Goal: Task Accomplishment & Management: Complete application form

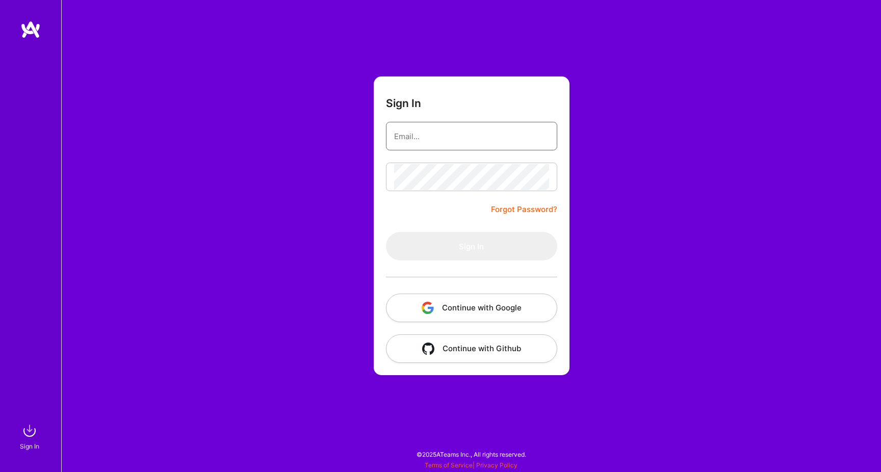
type input "[PERSON_NAME][EMAIL_ADDRESS][DOMAIN_NAME]"
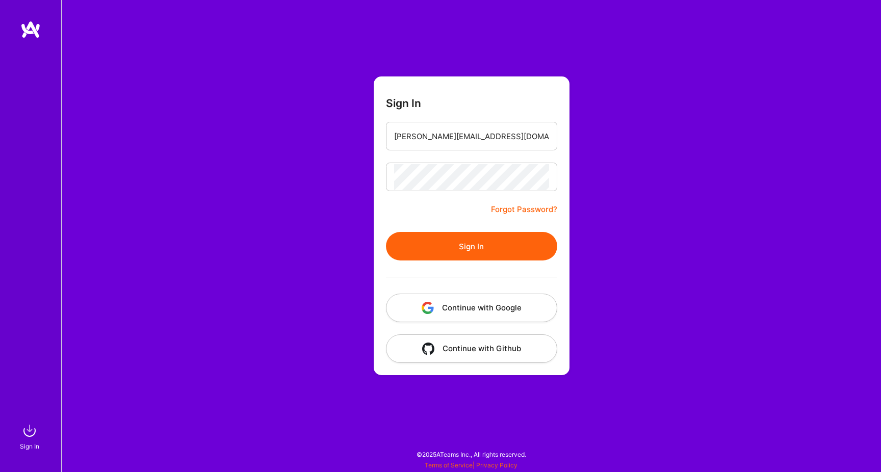
click at [455, 246] on button "Sign In" at bounding box center [471, 246] width 171 height 29
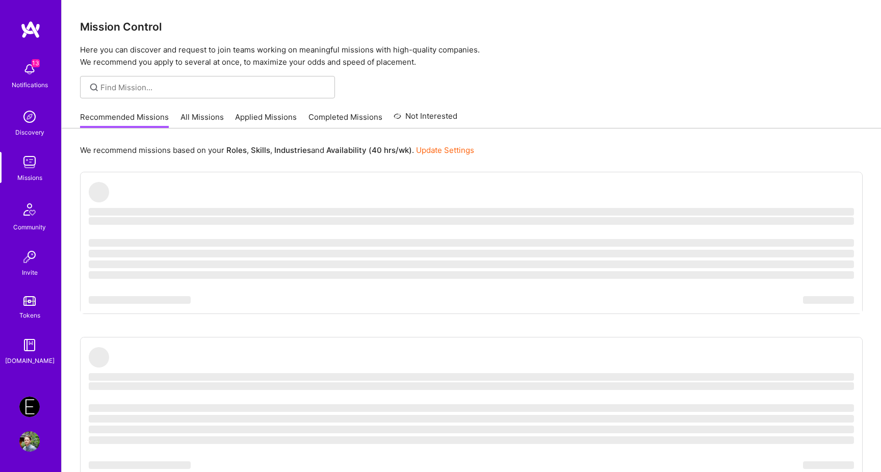
click at [31, 403] on img at bounding box center [29, 407] width 20 height 20
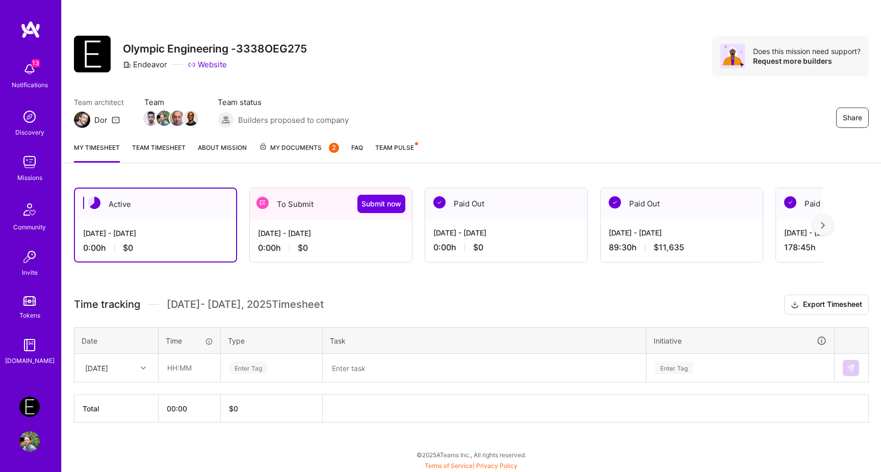
click at [315, 224] on div "Sep 1 - Sep 15, 2025 0:00 h $0" at bounding box center [331, 241] width 162 height 42
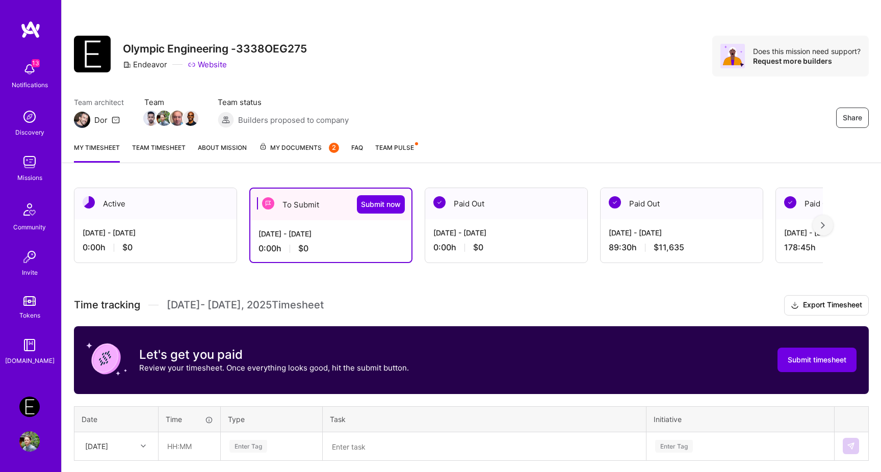
scroll to position [79, 0]
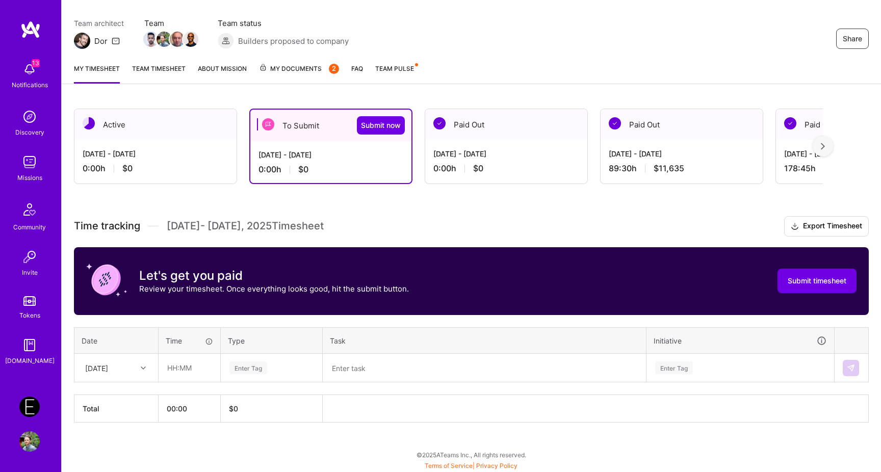
click at [118, 361] on div "[DATE]" at bounding box center [108, 367] width 57 height 17
click at [112, 429] on div "[DATE]" at bounding box center [116, 429] width 83 height 19
click at [180, 368] on input "text" at bounding box center [189, 367] width 61 height 27
type input "20:00"
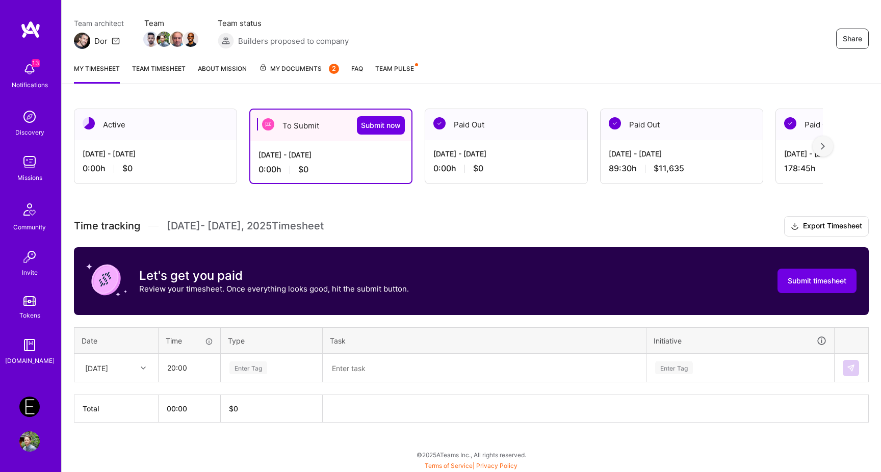
click at [712, 136] on div "Paid Out" at bounding box center [681, 124] width 162 height 31
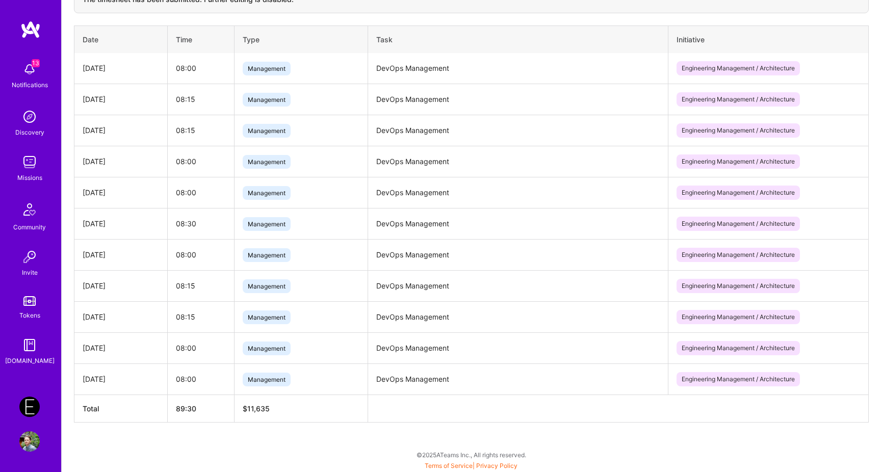
scroll to position [0, 0]
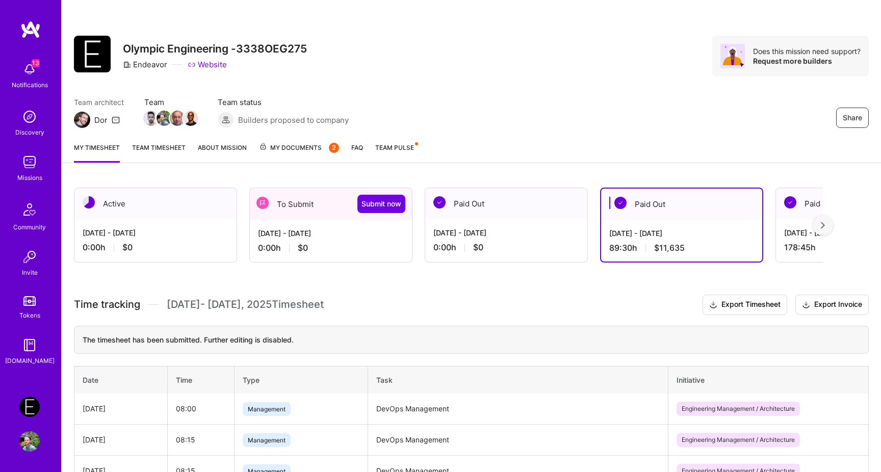
click at [790, 239] on div "Jul 16 - Jul 31, 2025 178:45 h $23,237" at bounding box center [857, 240] width 162 height 42
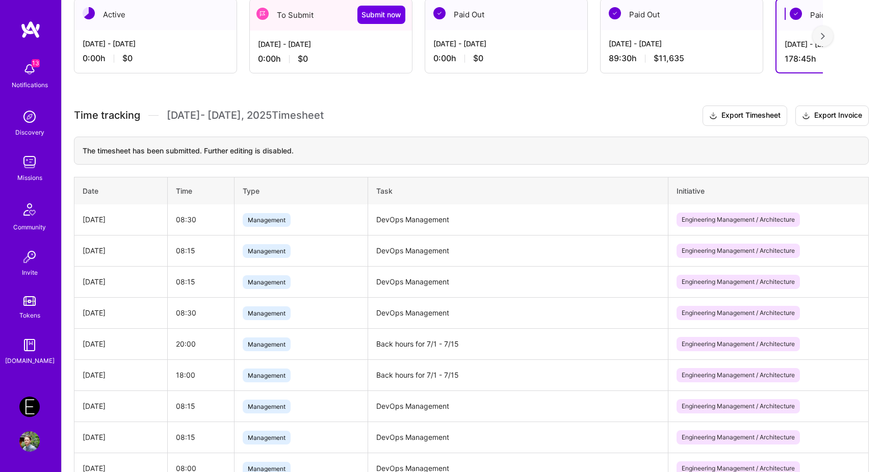
scroll to position [202, 0]
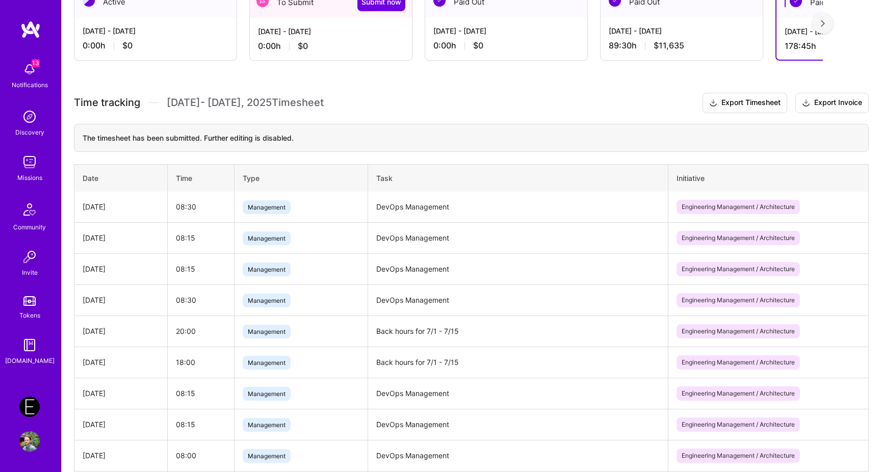
click at [409, 325] on td "Back hours for 7/1 - 7/15" at bounding box center [518, 330] width 300 height 31
copy td "Back hours for 7/1 - 7/15"
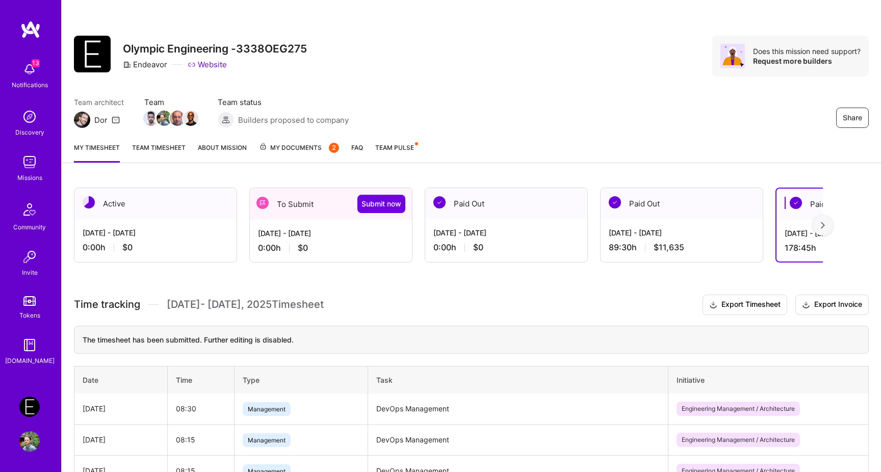
click at [306, 227] on div "Sep 1 - Sep 15, 2025 0:00 h $0" at bounding box center [331, 241] width 162 height 42
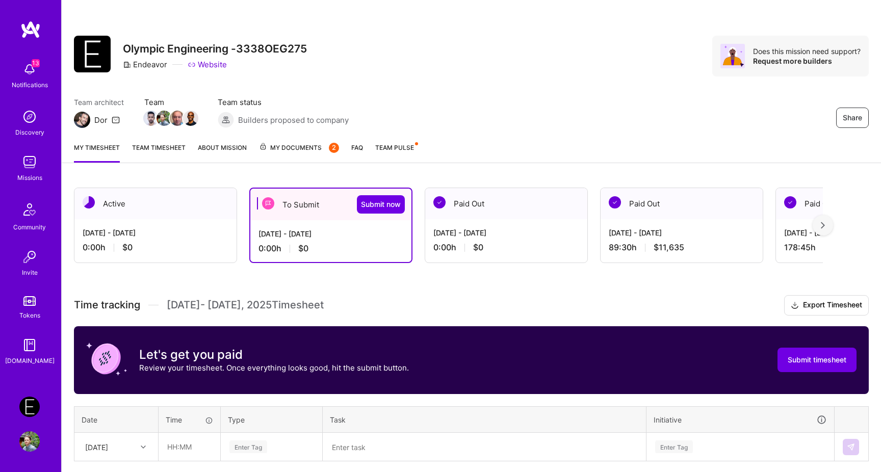
scroll to position [79, 0]
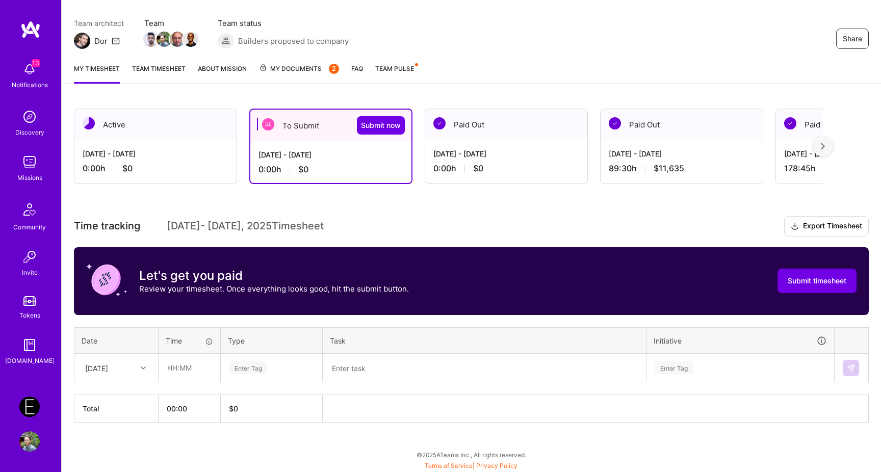
click at [139, 369] on div at bounding box center [145, 367] width 16 height 13
click at [119, 424] on div "[DATE]" at bounding box center [116, 419] width 83 height 19
click at [187, 375] on input "text" at bounding box center [189, 367] width 61 height 27
type input "20:00"
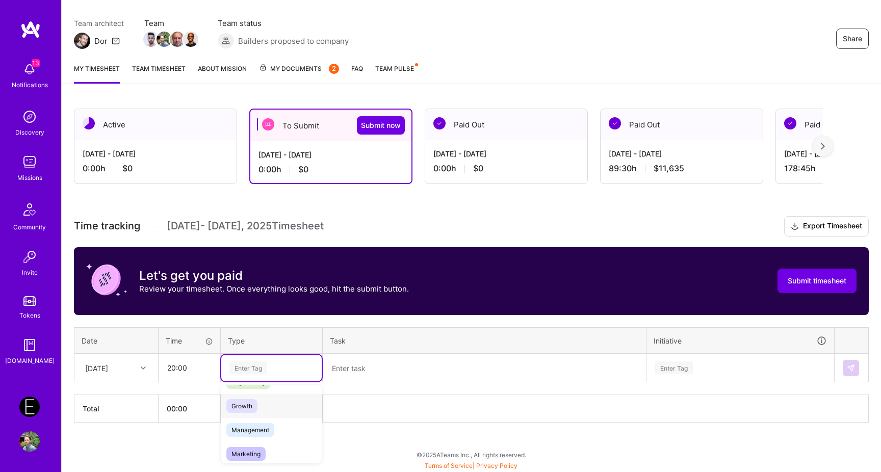
scroll to position [90, 0]
click at [280, 428] on div "Management" at bounding box center [271, 431] width 100 height 24
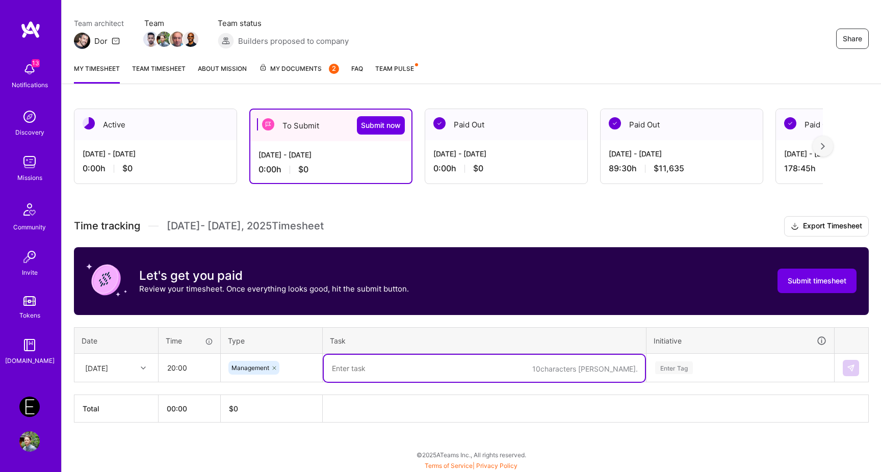
click at [408, 360] on textarea at bounding box center [484, 368] width 321 height 27
paste textarea "Back hours for 7/1 - 7/15"
type textarea "Back hours for 7/1 - 7/15"
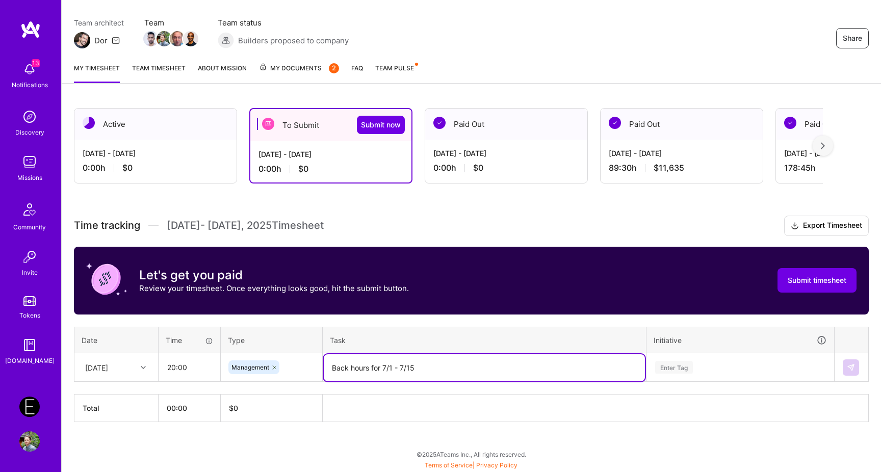
click at [696, 369] on div "Enter Tag" at bounding box center [740, 367] width 187 height 27
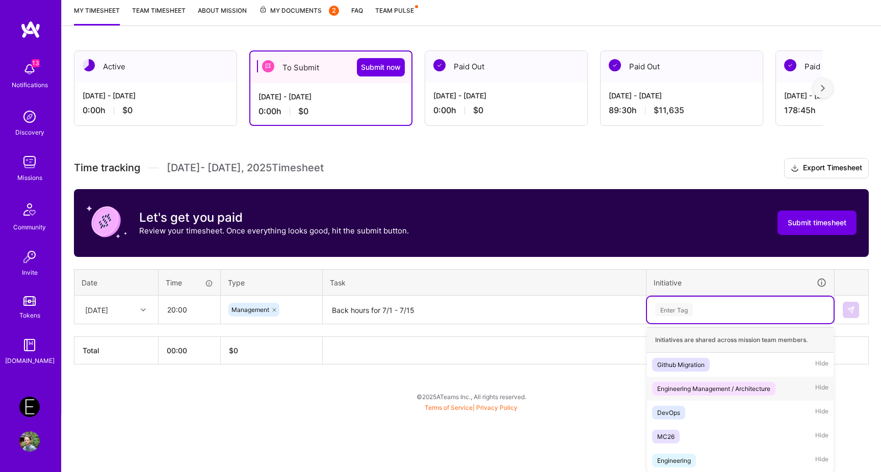
click at [723, 388] on div "Engineering Management / Architecture" at bounding box center [713, 388] width 113 height 11
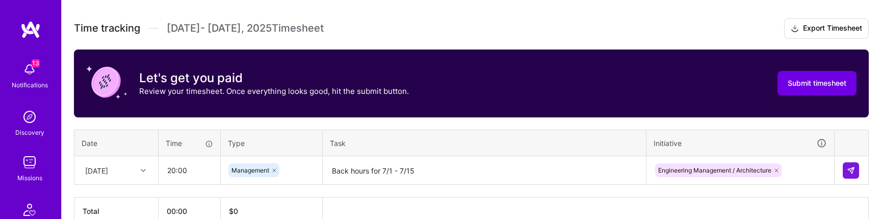
scroll to position [263, 0]
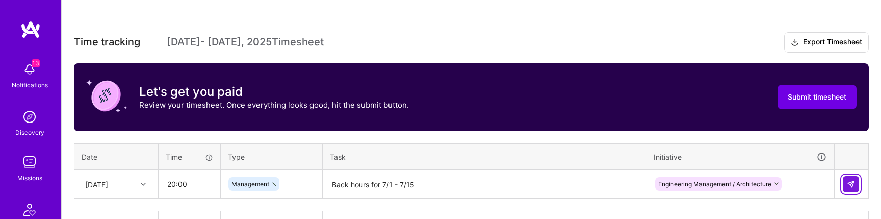
click at [851, 183] on img at bounding box center [851, 184] width 8 height 8
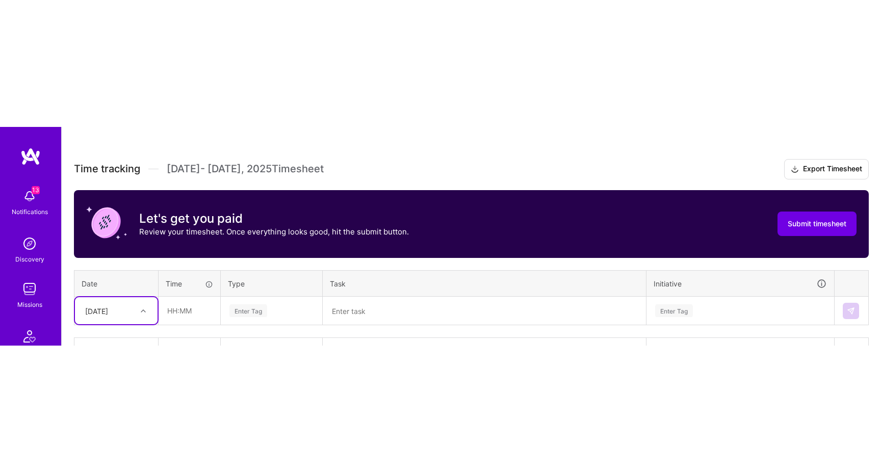
scroll to position [109, 0]
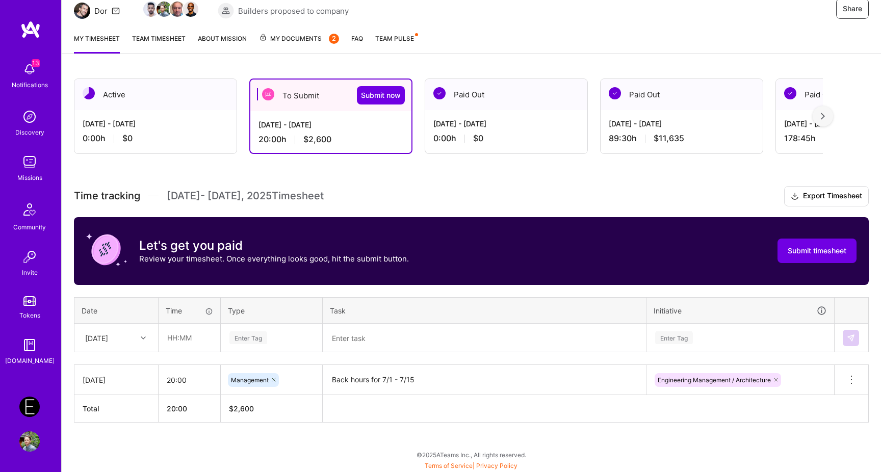
click at [402, 216] on div "Time tracking Sep 1 - Sep 15 , 2025 Timesheet Export Timesheet Let's get you pa…" at bounding box center [471, 304] width 795 height 236
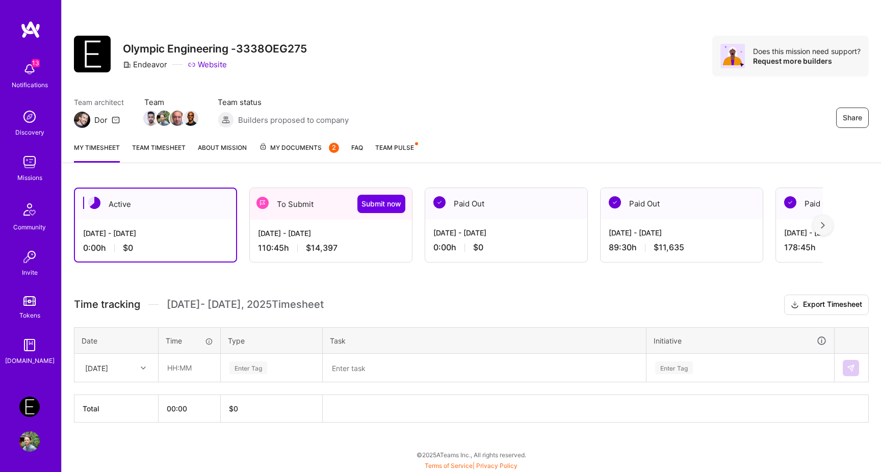
click at [320, 230] on div "[DATE] - [DATE]" at bounding box center [331, 233] width 146 height 11
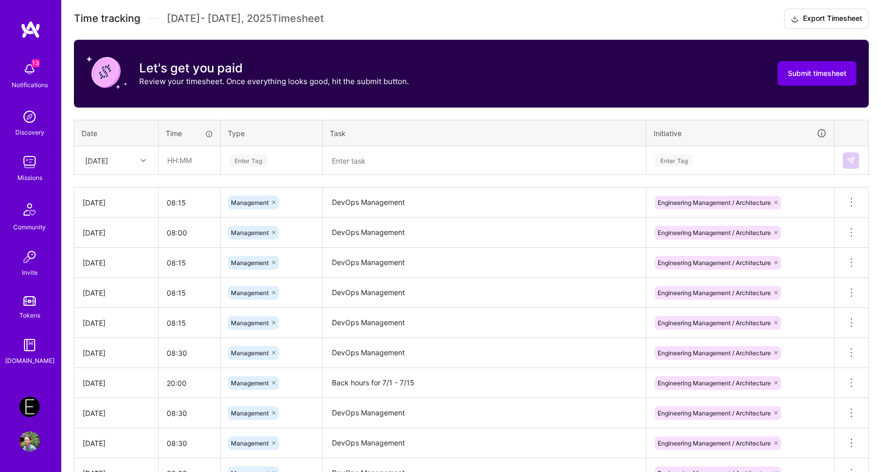
scroll to position [328, 0]
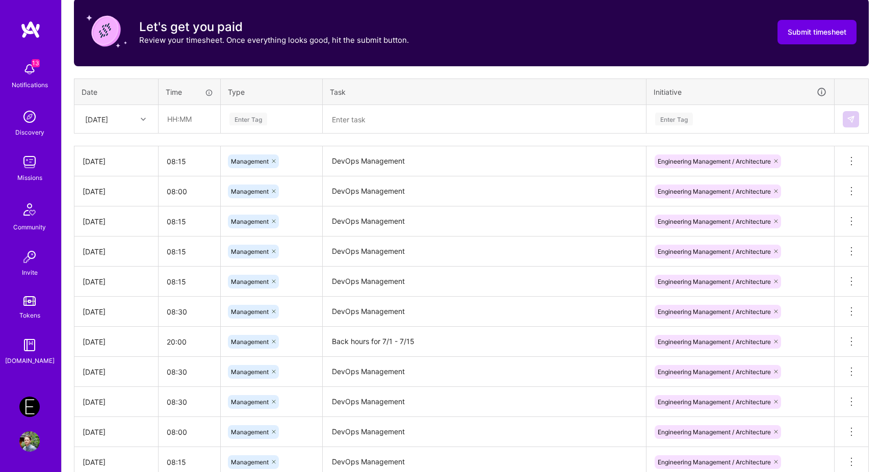
click at [114, 110] on div "[DATE]" at bounding box center [116, 118] width 83 height 27
click at [115, 110] on div "[DATE]" at bounding box center [116, 118] width 83 height 27
click at [117, 242] on div "[DATE]" at bounding box center [116, 242] width 83 height 19
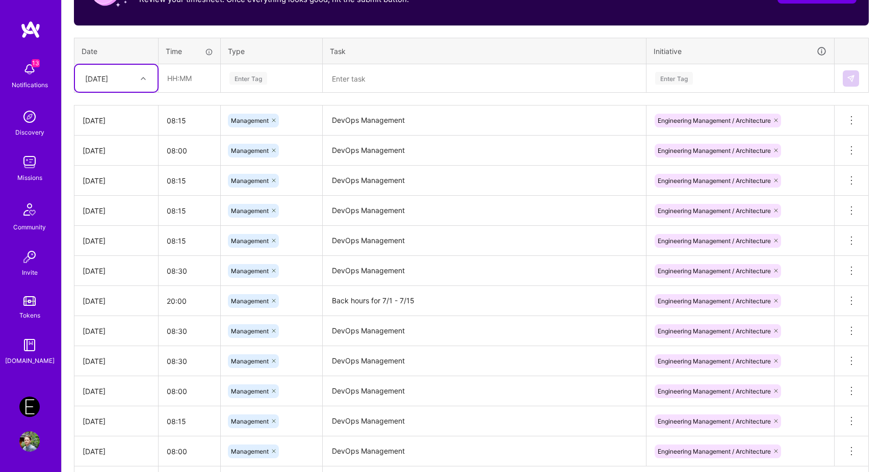
scroll to position [365, 0]
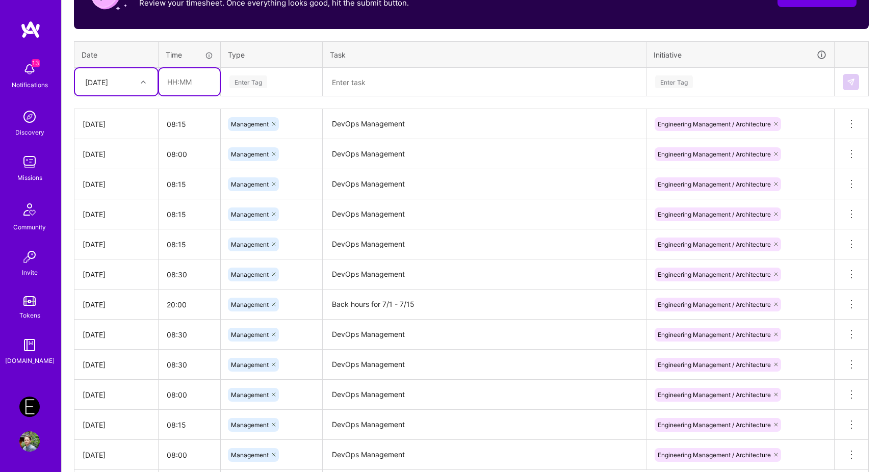
click at [204, 70] on input "text" at bounding box center [189, 81] width 61 height 27
type input "20:00"
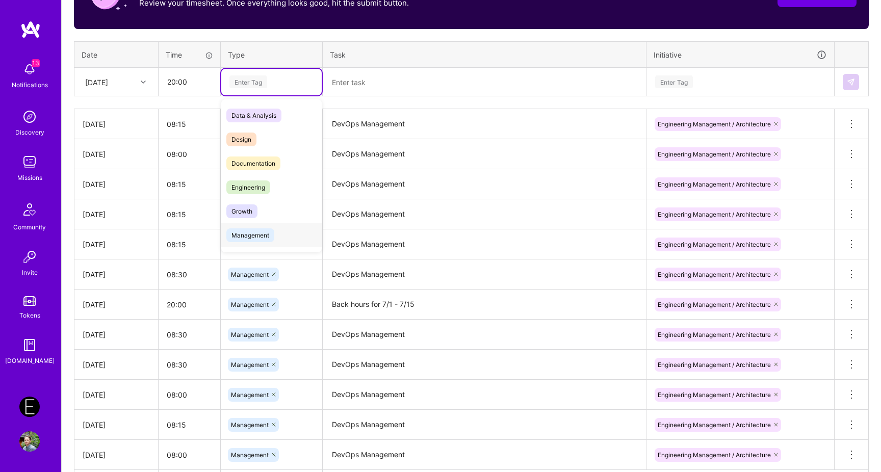
click at [257, 224] on div "Management" at bounding box center [271, 235] width 100 height 24
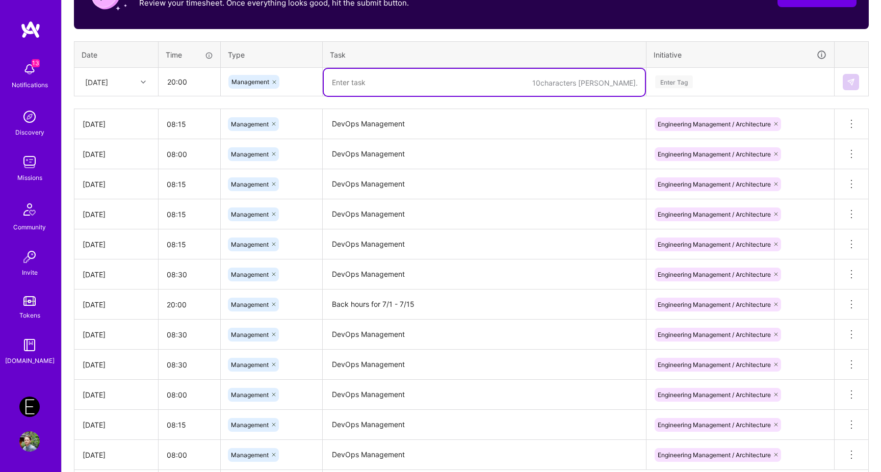
click at [397, 82] on textarea at bounding box center [484, 82] width 321 height 27
click at [330, 307] on textarea "Back hours for 7/1 - 7/15" at bounding box center [484, 304] width 321 height 28
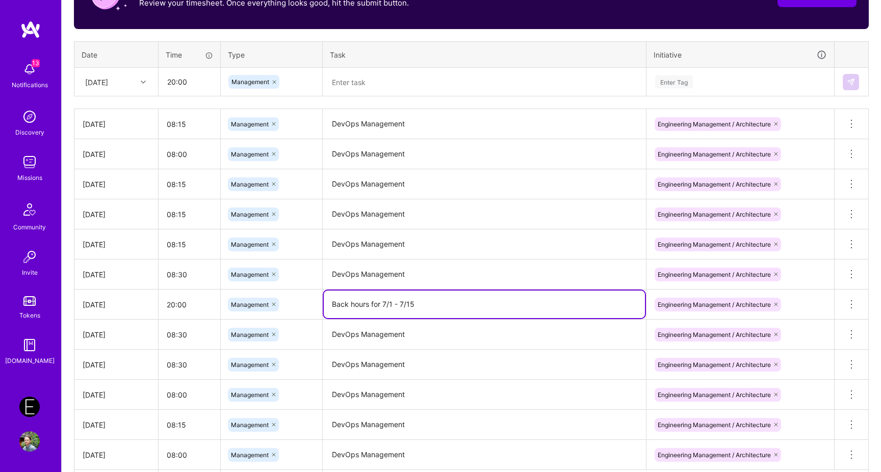
drag, startPoint x: 330, startPoint y: 307, endPoint x: 428, endPoint y: 306, distance: 98.4
click at [428, 306] on textarea "Back hours for 7/1 - 7/15" at bounding box center [484, 304] width 321 height 28
click at [393, 89] on textarea at bounding box center [484, 82] width 321 height 27
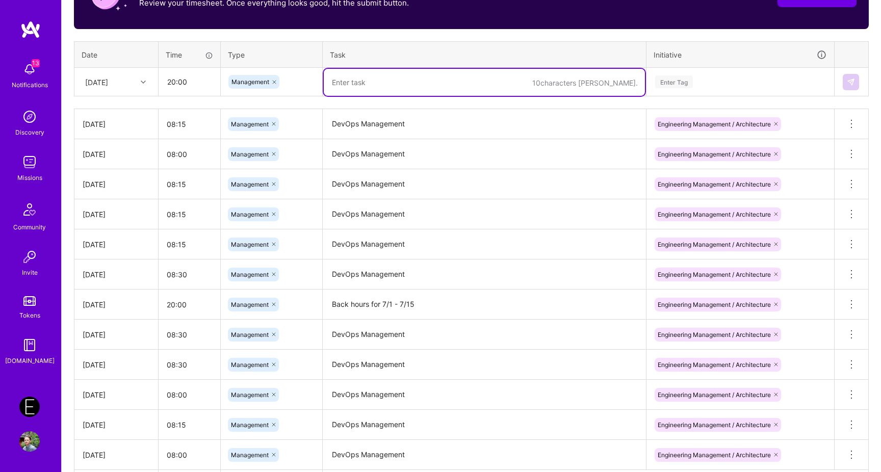
paste textarea "Back hours for 7/1 - 7/15"
type textarea "Back hours for 7/1 - 7/15"
click at [755, 79] on div "Enter Tag" at bounding box center [740, 81] width 172 height 13
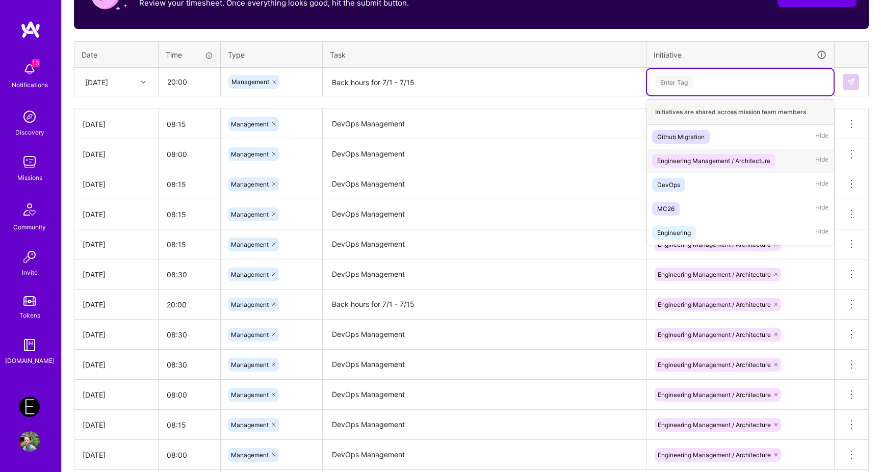
click at [724, 154] on span "Engineering Management / Architecture" at bounding box center [713, 161] width 123 height 14
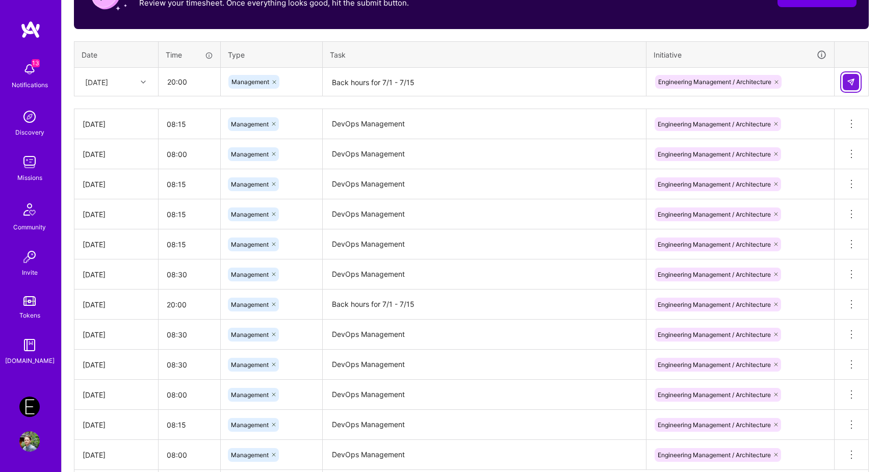
click at [852, 83] on img at bounding box center [851, 82] width 8 height 8
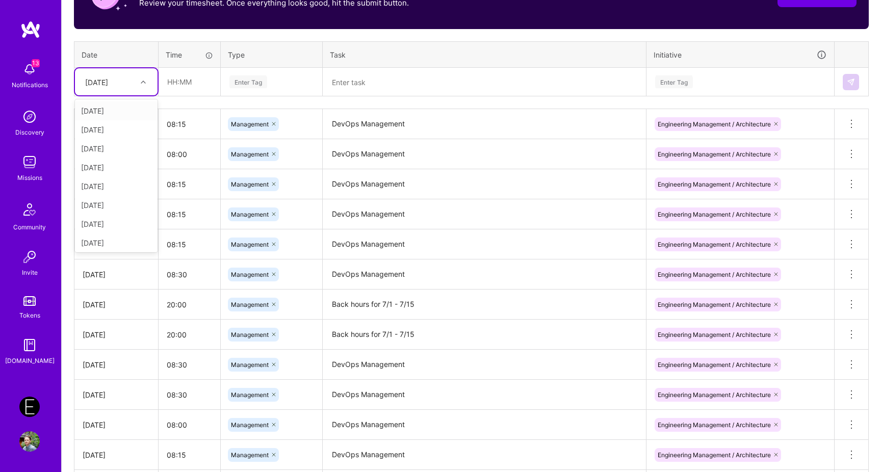
click at [108, 84] on div "[DATE]" at bounding box center [96, 81] width 23 height 11
click at [105, 230] on div "[DATE]" at bounding box center [116, 234] width 83 height 19
click at [207, 87] on input "text" at bounding box center [189, 81] width 61 height 27
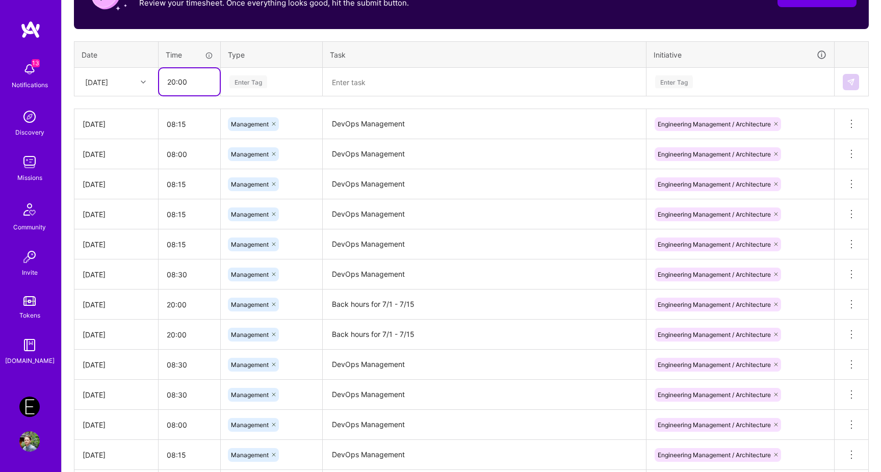
type input "20:00"
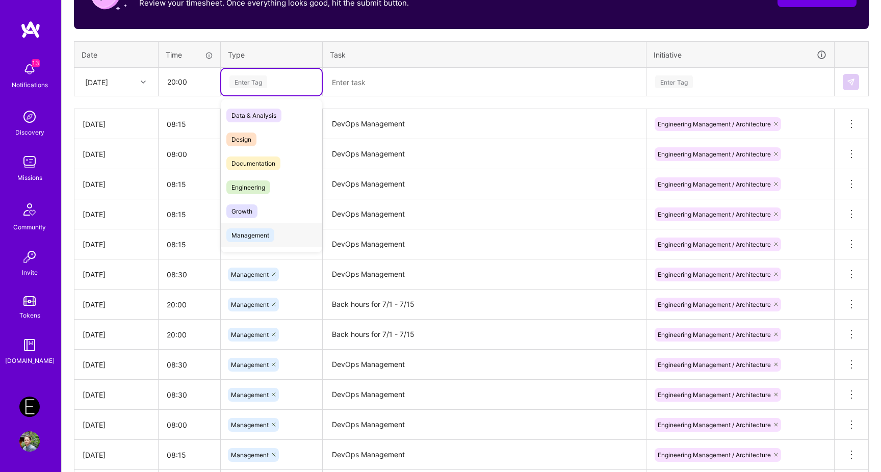
click at [277, 233] on div "Management" at bounding box center [271, 235] width 100 height 24
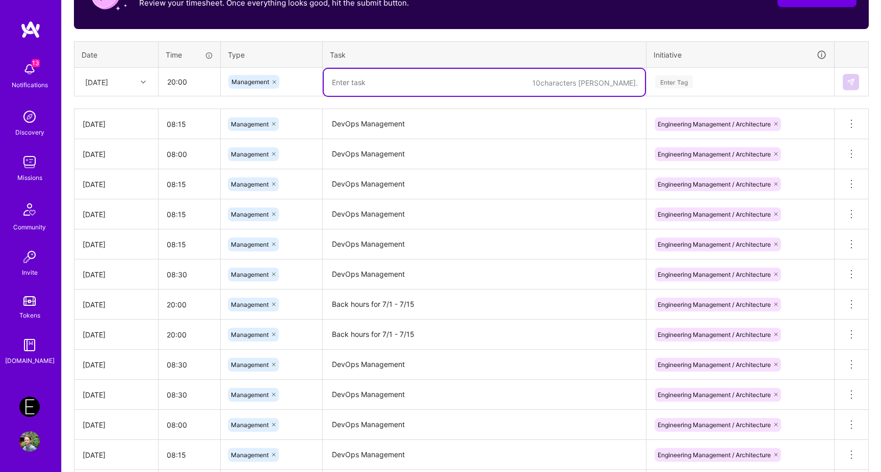
click at [401, 91] on textarea at bounding box center [484, 82] width 321 height 27
paste textarea "Back hours for 7/1 - 7/15"
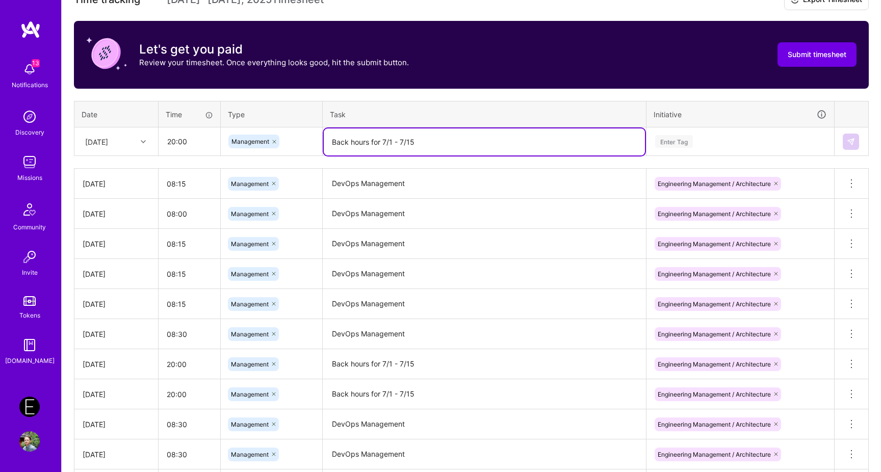
scroll to position [280, 0]
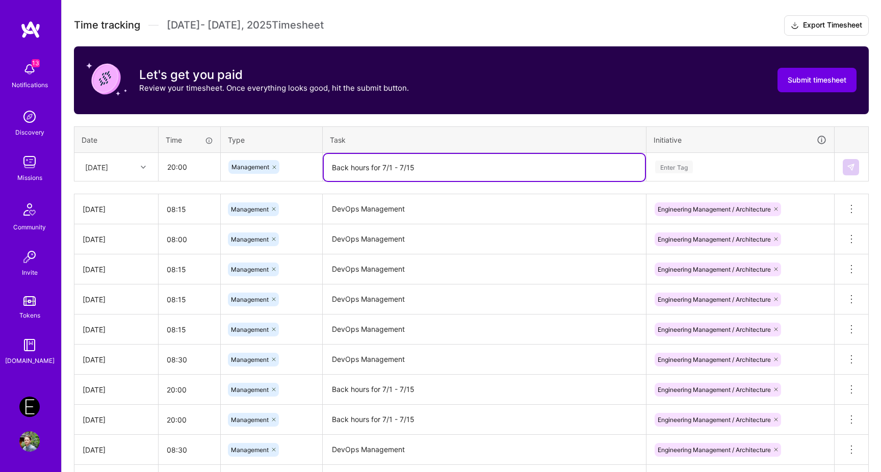
drag, startPoint x: 383, startPoint y: 165, endPoint x: 530, endPoint y: 189, distance: 149.2
click at [530, 189] on div "Time tracking [DATE] - [DATE] Timesheet Export Timesheet Let's get you paid Rev…" at bounding box center [471, 313] width 795 height 597
type textarea "Back hours for 8/16 - 8/30"
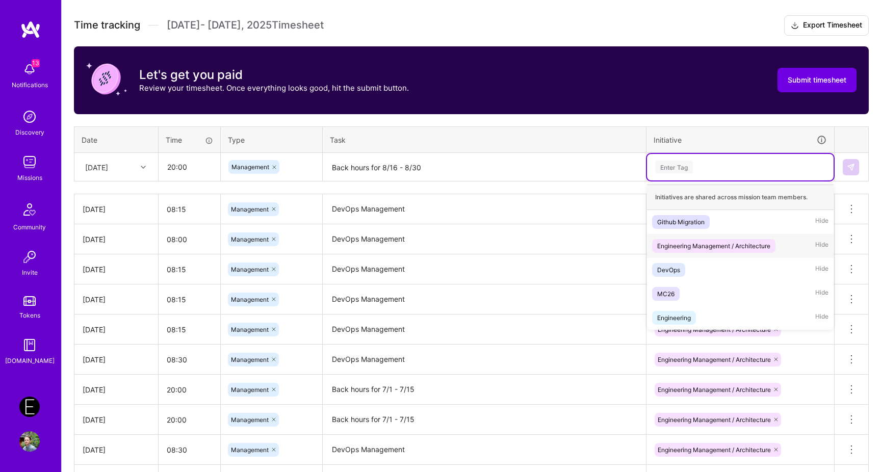
click at [724, 243] on div "Engineering Management / Architecture" at bounding box center [713, 246] width 113 height 11
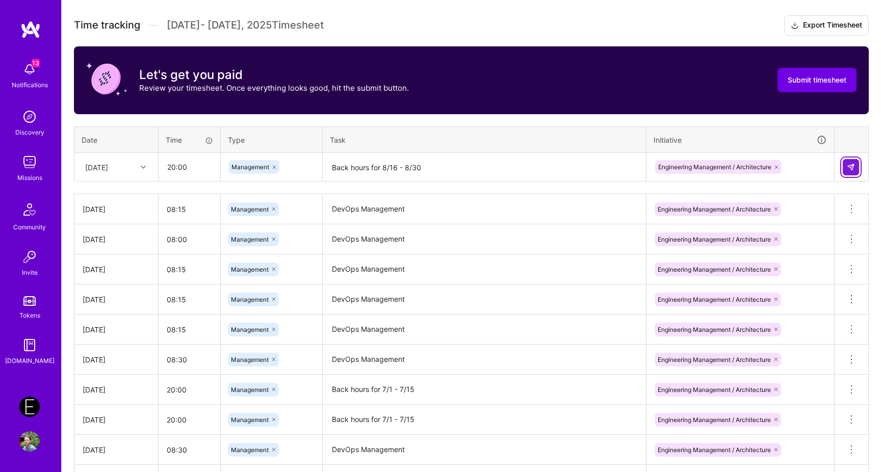
click at [858, 167] on button at bounding box center [850, 167] width 16 height 16
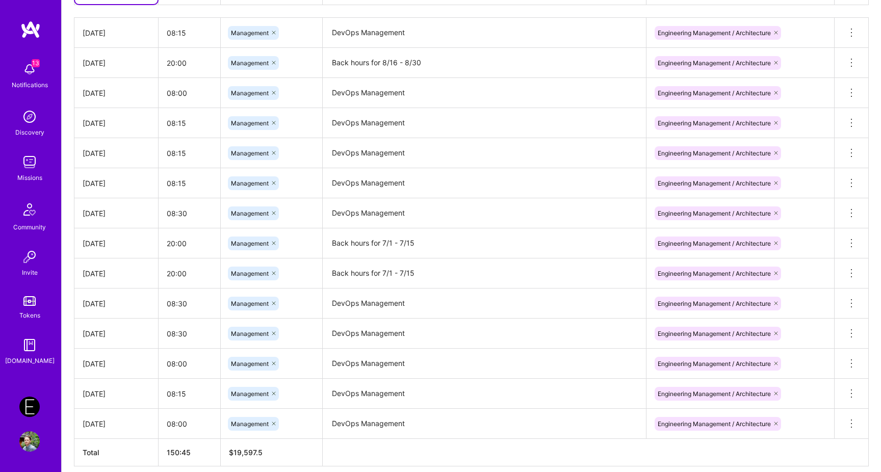
scroll to position [455, 0]
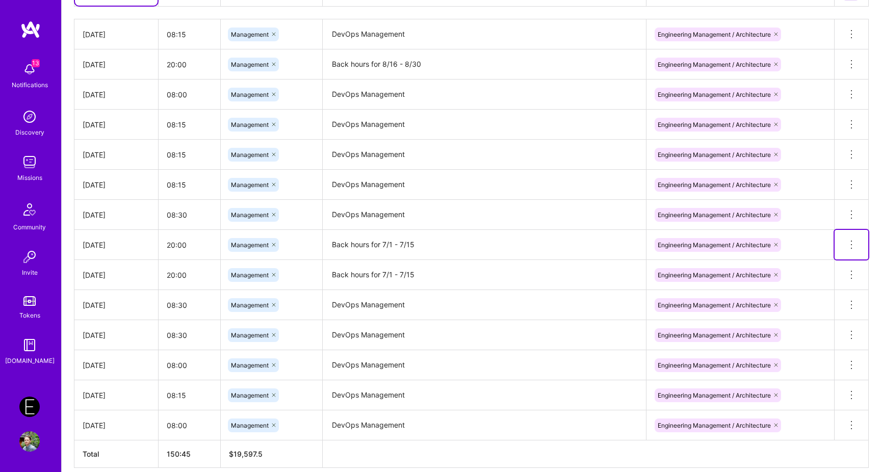
click at [845, 242] on icon at bounding box center [851, 245] width 12 height 12
click at [841, 258] on button "Delete row" at bounding box center [826, 262] width 53 height 25
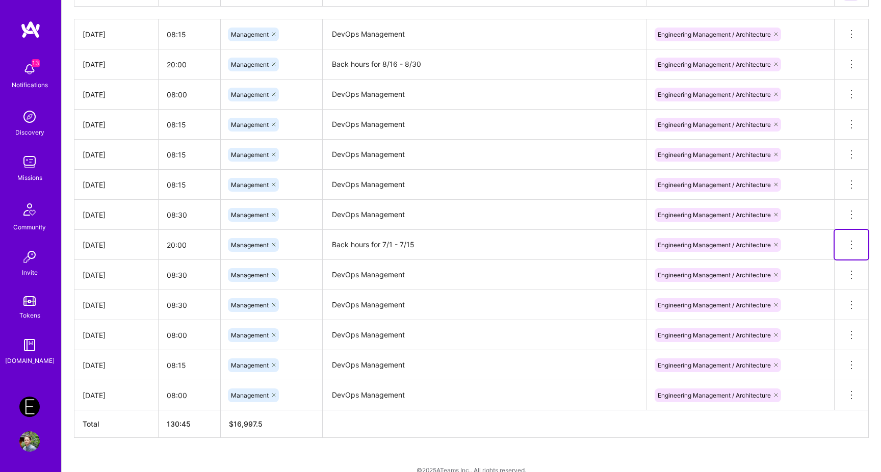
click at [855, 245] on icon at bounding box center [851, 245] width 12 height 12
click at [832, 260] on button "Delete row" at bounding box center [826, 262] width 53 height 25
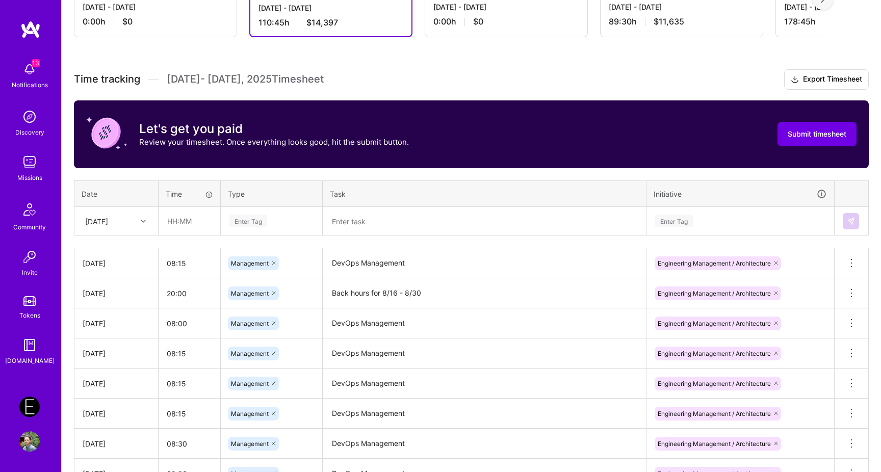
scroll to position [232, 0]
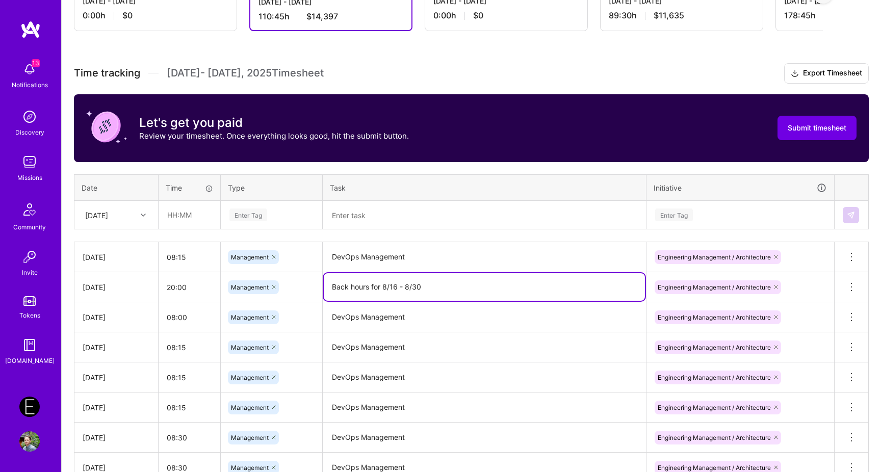
click at [334, 285] on textarea "Back hours for 8/16 - 8/30" at bounding box center [484, 287] width 321 height 28
drag, startPoint x: 334, startPoint y: 285, endPoint x: 417, endPoint y: 293, distance: 83.4
click at [417, 293] on textarea "Back hours for 8/16 - 8/30" at bounding box center [484, 287] width 321 height 28
click at [108, 216] on div "[DATE]" at bounding box center [96, 214] width 23 height 11
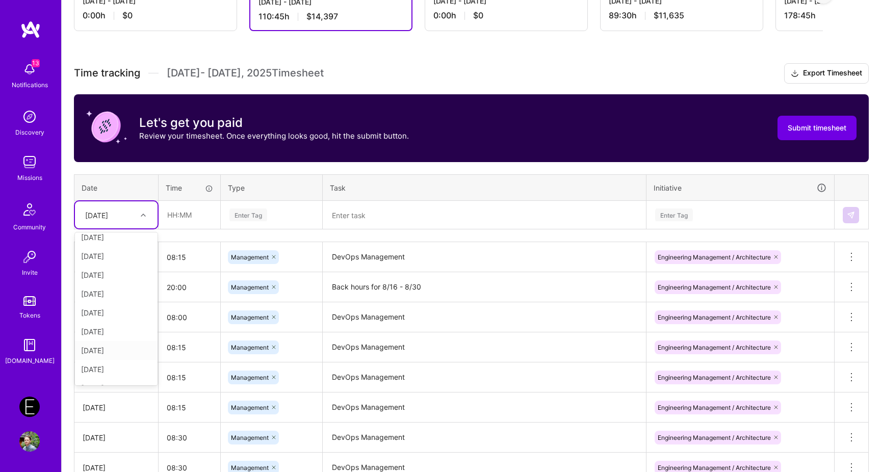
scroll to position [115, 0]
click at [117, 351] on div "[DATE]" at bounding box center [116, 355] width 83 height 19
click at [200, 218] on input "text" at bounding box center [189, 214] width 61 height 27
type input "20:00"
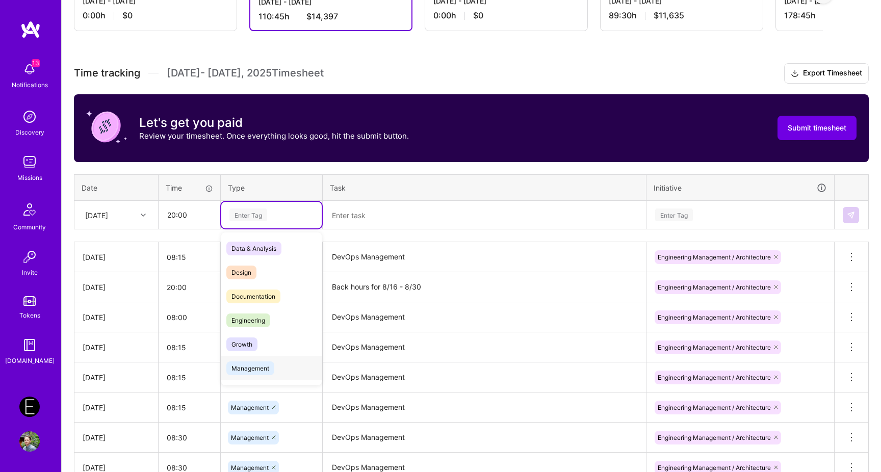
click at [266, 365] on span "Management" at bounding box center [250, 368] width 48 height 14
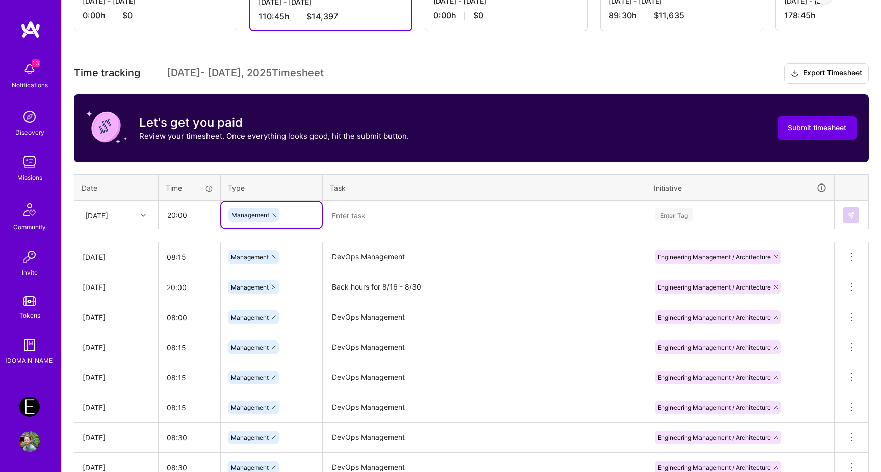
click at [397, 220] on textarea at bounding box center [484, 215] width 321 height 27
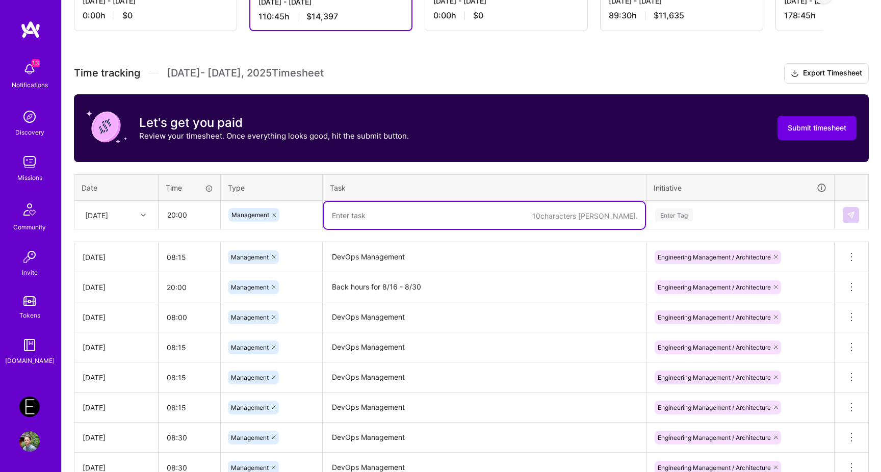
paste textarea "Back hours for 8/16 - 8/30"
type textarea "Back hours for 8/16 - 8/30"
click at [692, 222] on div "Enter Tag" at bounding box center [740, 215] width 187 height 27
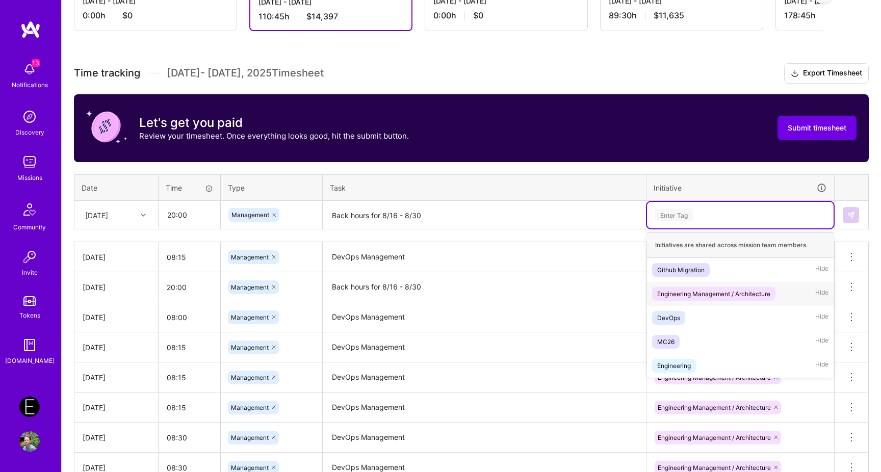
click at [711, 292] on div "Engineering Management / Architecture" at bounding box center [713, 293] width 113 height 11
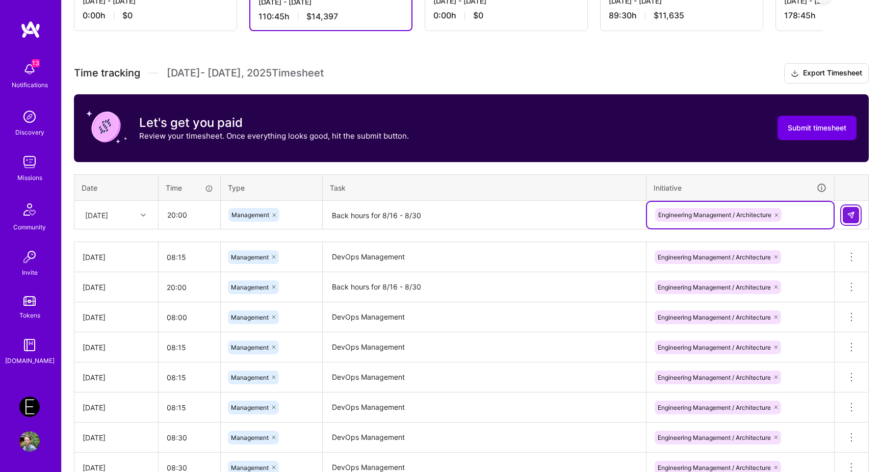
click at [853, 218] on button at bounding box center [850, 215] width 16 height 16
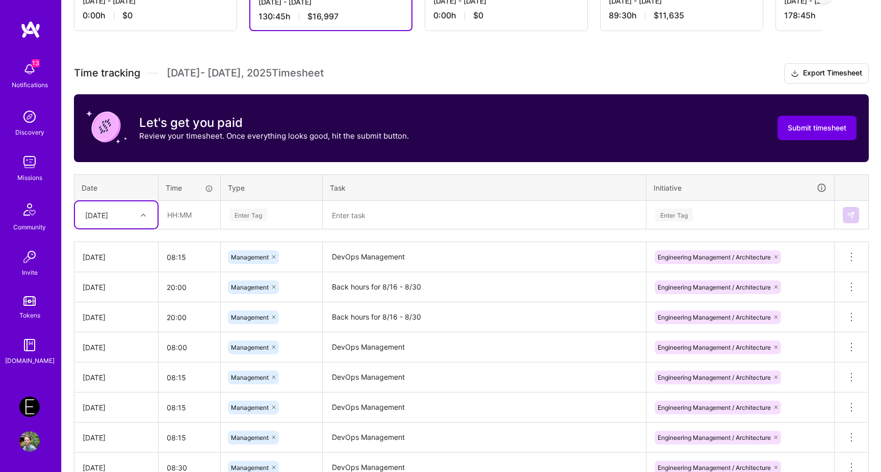
click at [91, 227] on div "[DATE]" at bounding box center [116, 214] width 83 height 27
click at [116, 336] on div "[DATE]" at bounding box center [116, 338] width 83 height 19
click at [183, 217] on input "text" at bounding box center [189, 214] width 61 height 27
type input "20:00"
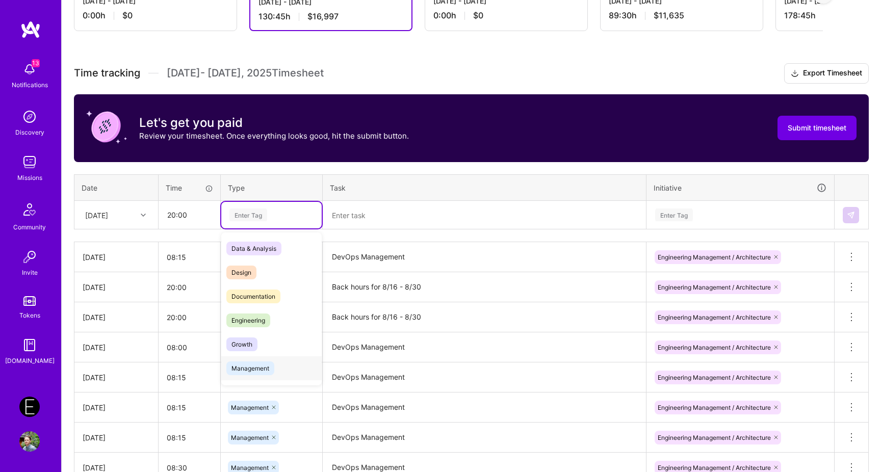
click at [275, 361] on div "Management" at bounding box center [271, 368] width 100 height 24
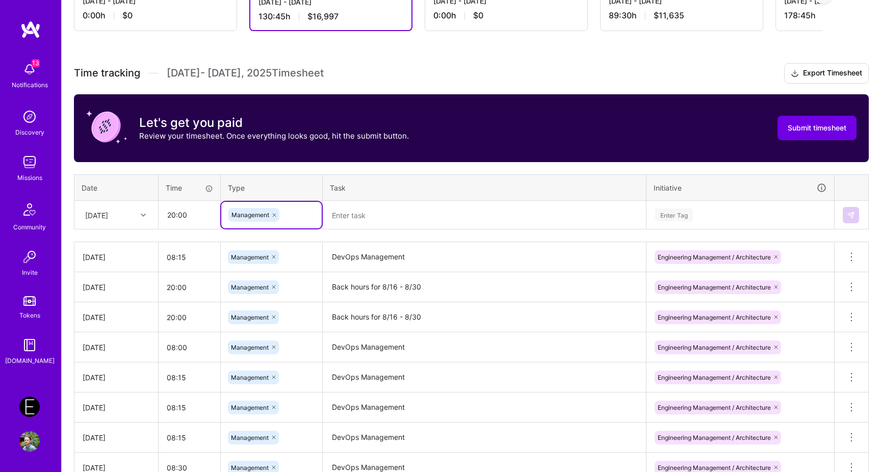
click at [401, 220] on textarea at bounding box center [484, 215] width 321 height 27
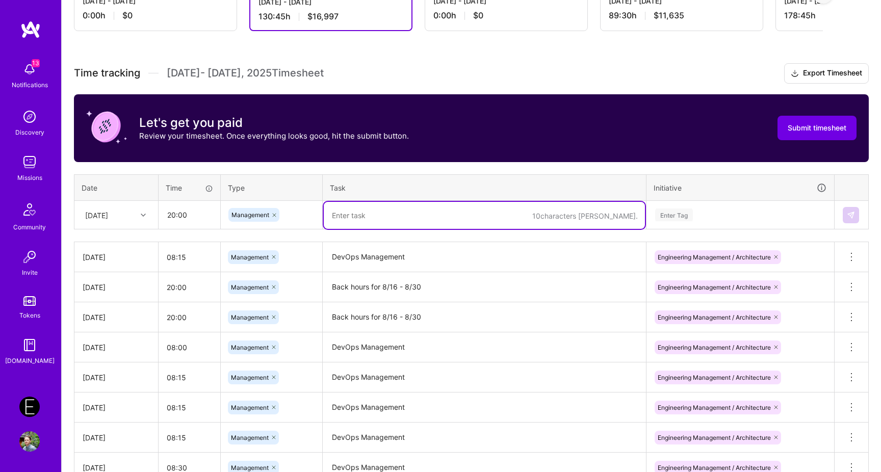
paste textarea "Back hours for 8/16 - 8/30"
type textarea "Back hours for 8/16 - 8/30"
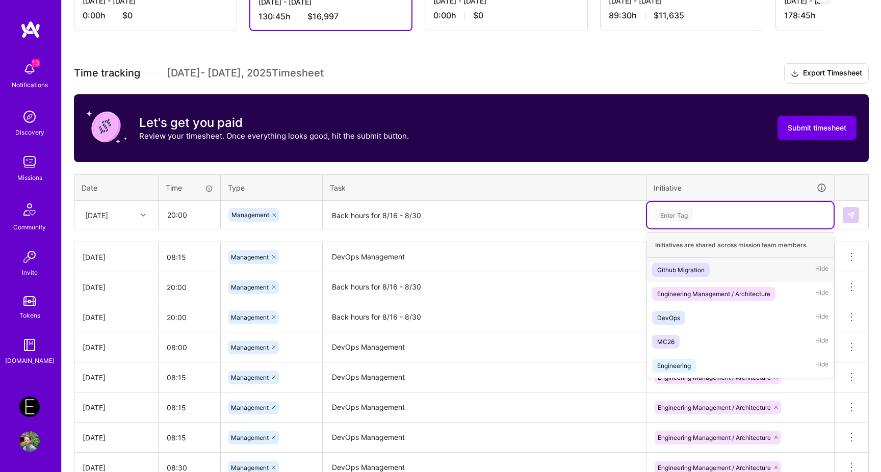
click at [684, 227] on div "Enter Tag" at bounding box center [740, 215] width 187 height 27
click at [703, 292] on div "Engineering Management / Architecture" at bounding box center [713, 293] width 113 height 11
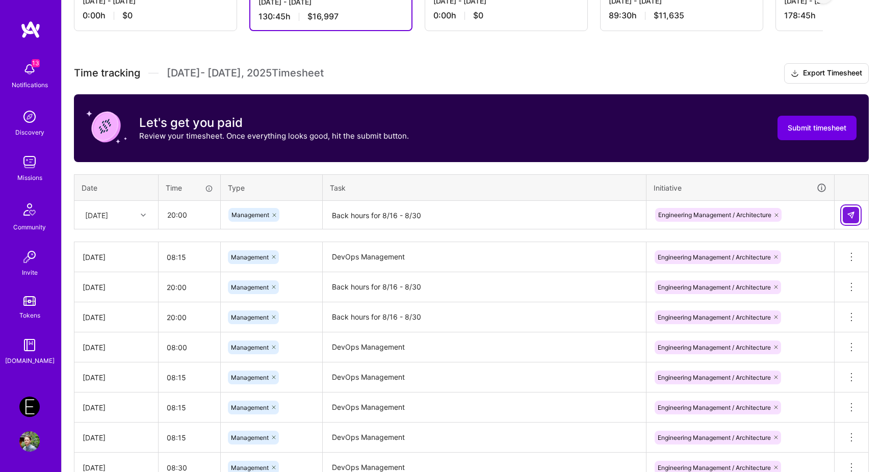
click at [849, 217] on img at bounding box center [851, 215] width 8 height 8
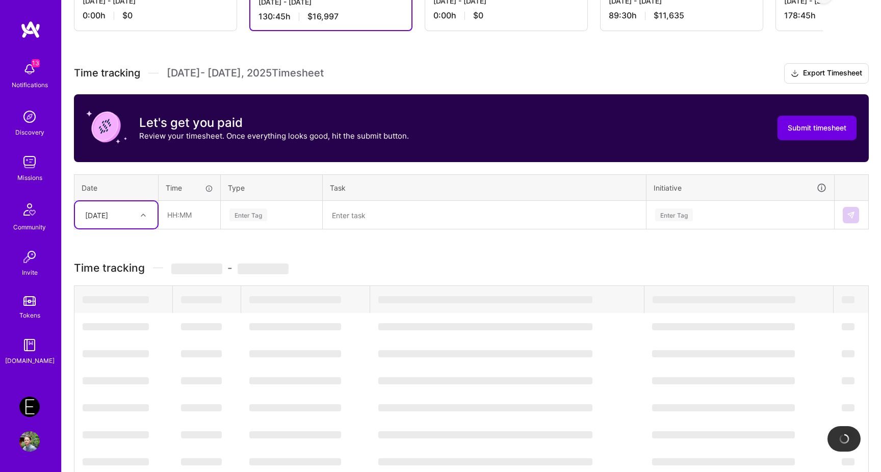
click at [108, 210] on div "[DATE]" at bounding box center [96, 214] width 23 height 11
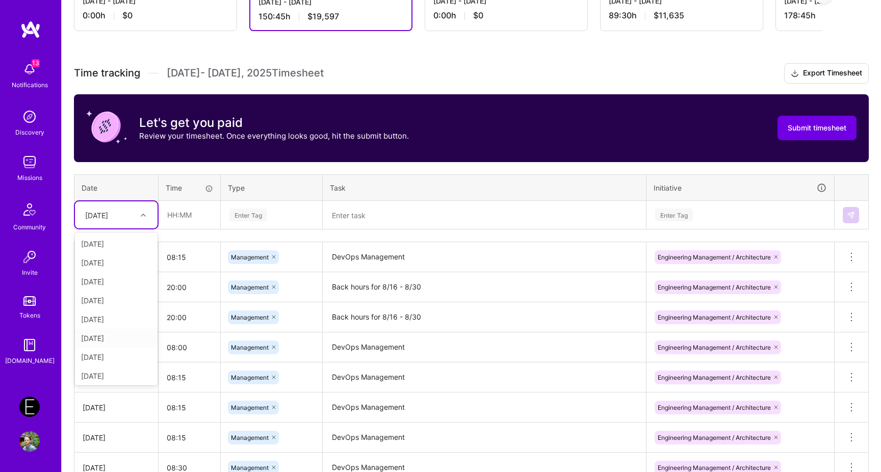
click at [119, 336] on div "[DATE]" at bounding box center [116, 338] width 83 height 19
click at [186, 217] on input "text" at bounding box center [189, 214] width 61 height 27
type input "20:00"
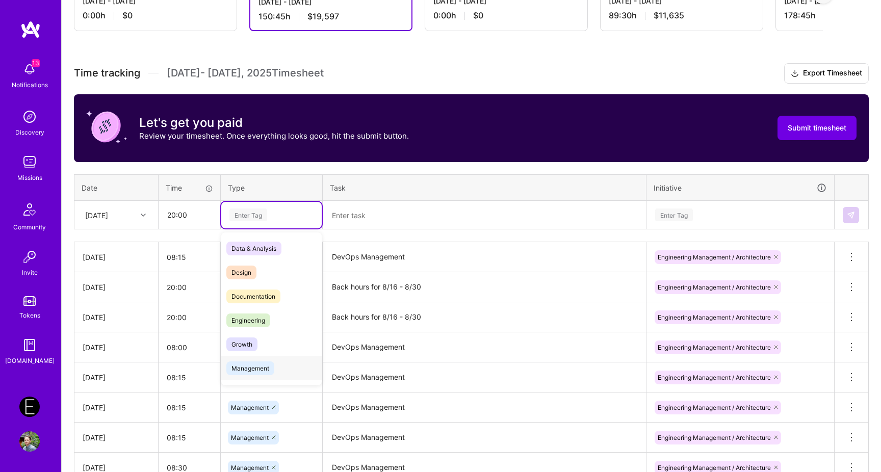
click at [270, 368] on span "Management" at bounding box center [250, 368] width 48 height 14
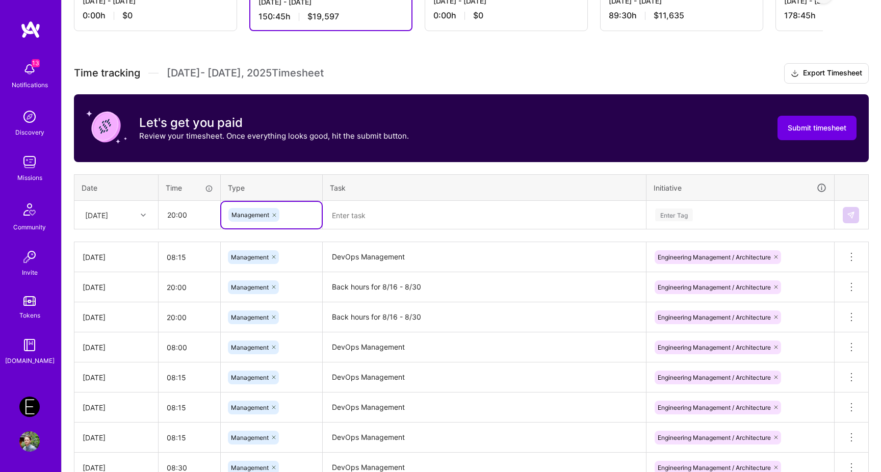
click at [438, 218] on textarea at bounding box center [484, 215] width 321 height 27
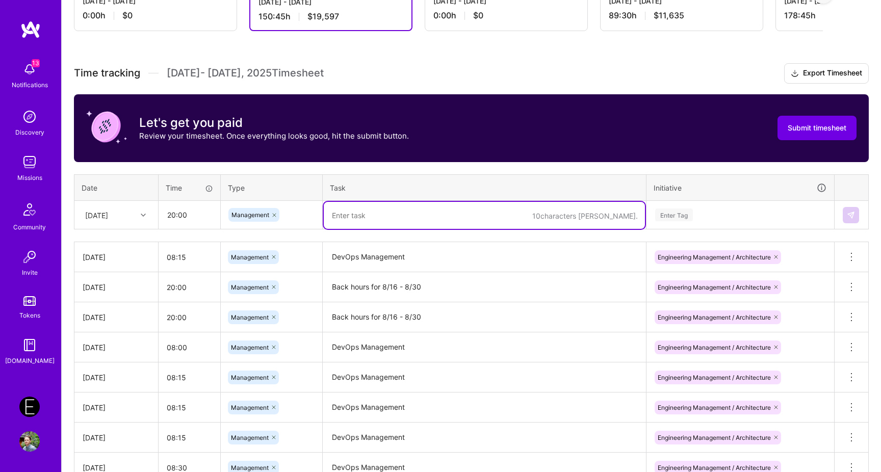
paste textarea "Back hours for 8/16 - 8/30"
type textarea "Back hours for 8/16 - 8/30"
click at [710, 215] on div "Enter Tag" at bounding box center [740, 214] width 172 height 13
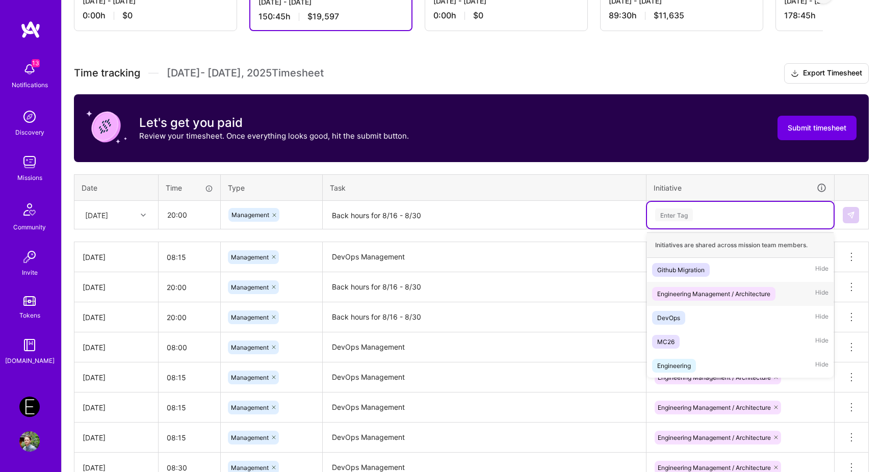
click at [711, 297] on div "Engineering Management / Architecture" at bounding box center [713, 293] width 113 height 11
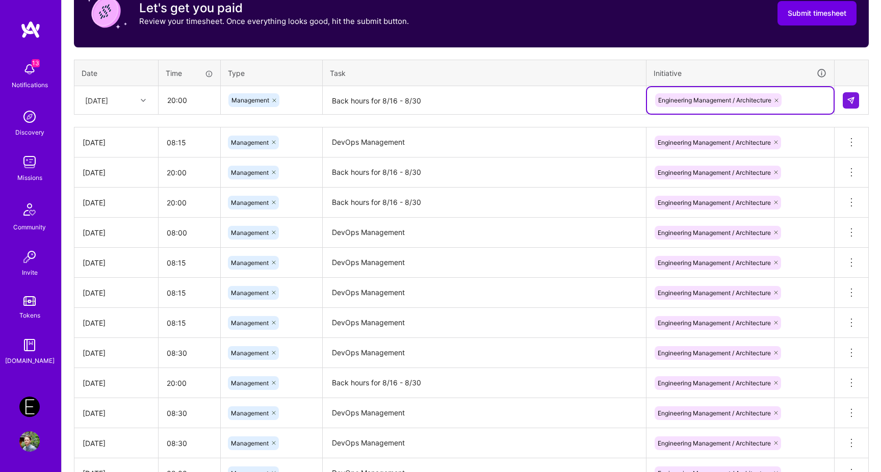
scroll to position [325, 0]
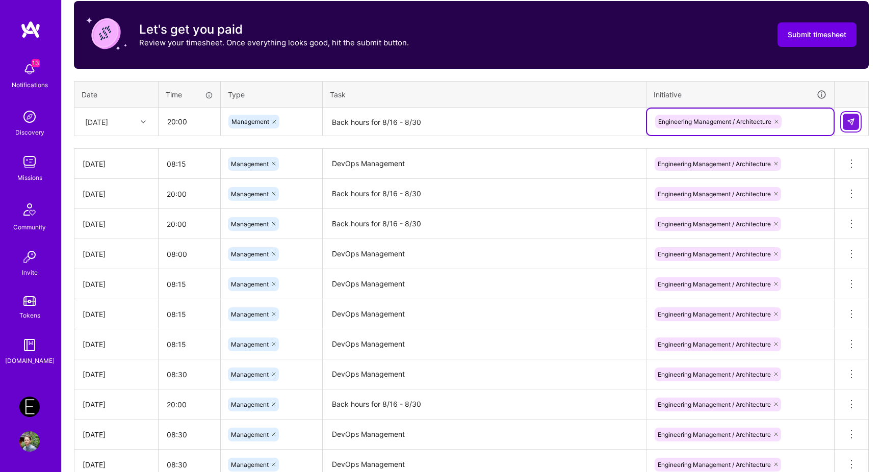
click at [850, 127] on button at bounding box center [850, 122] width 16 height 16
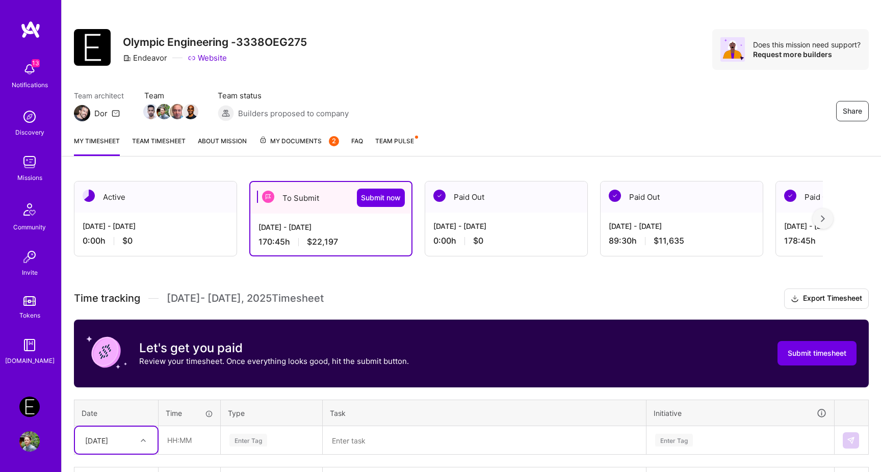
scroll to position [0, 0]
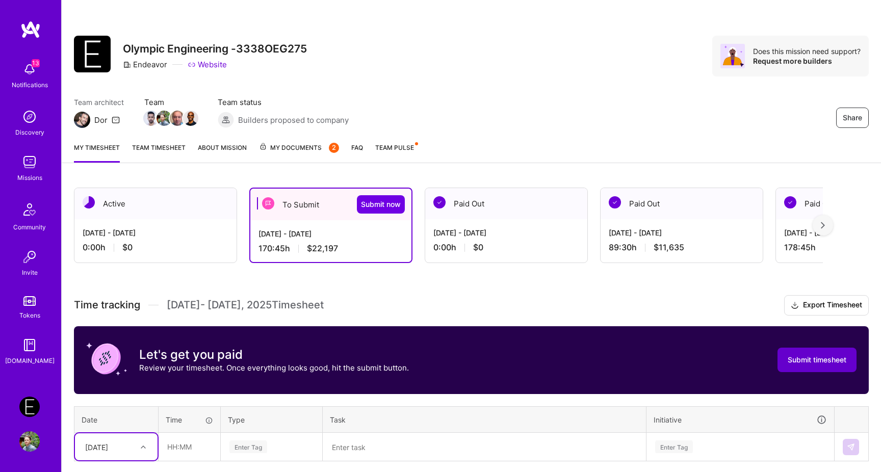
click at [805, 360] on span "Submit timesheet" at bounding box center [816, 360] width 59 height 10
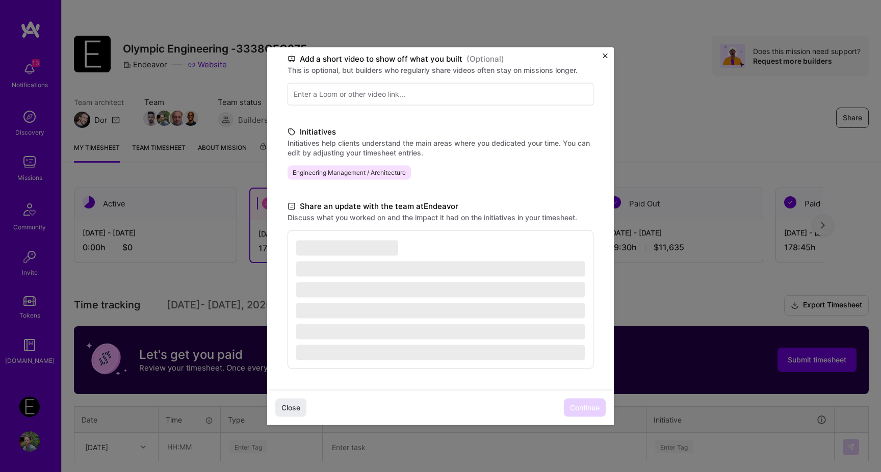
scroll to position [21, 0]
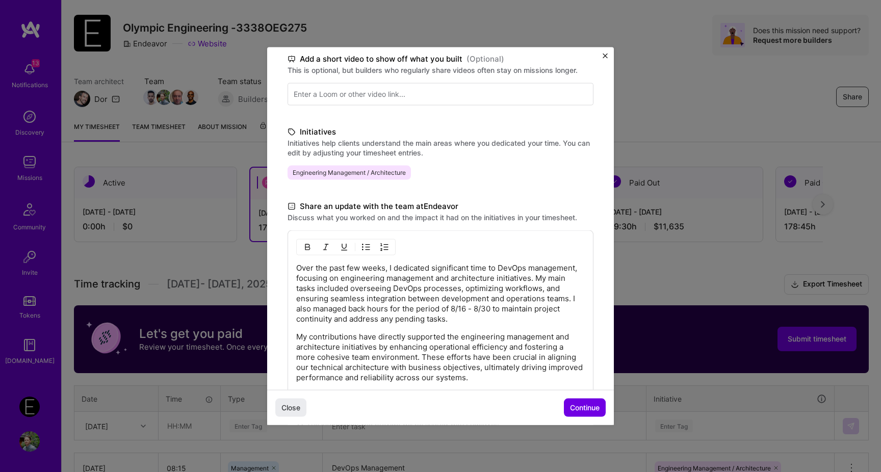
click at [426, 298] on p "Over the past few weeks, I dedicated significant time to DevOps management, foc…" at bounding box center [440, 293] width 288 height 61
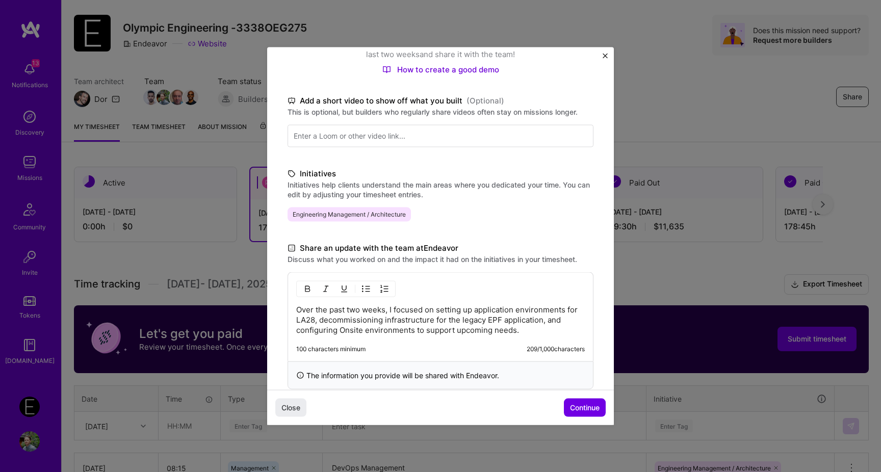
scroll to position [143, 0]
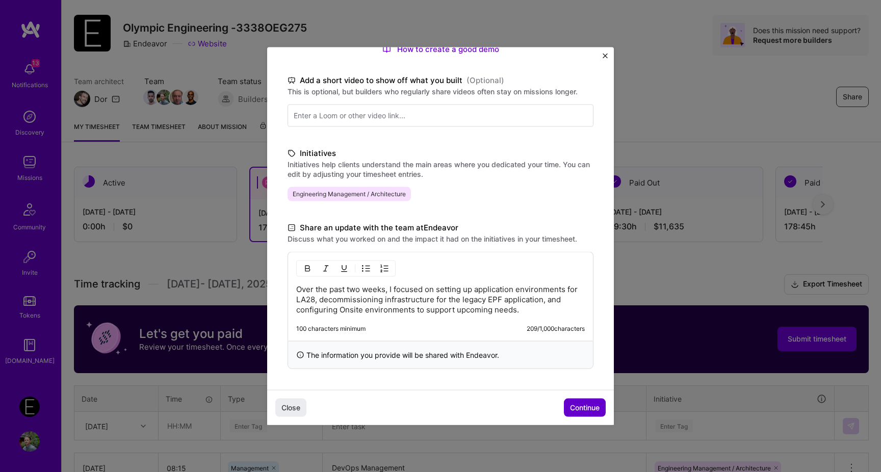
click at [592, 407] on span "Continue" at bounding box center [585, 407] width 30 height 10
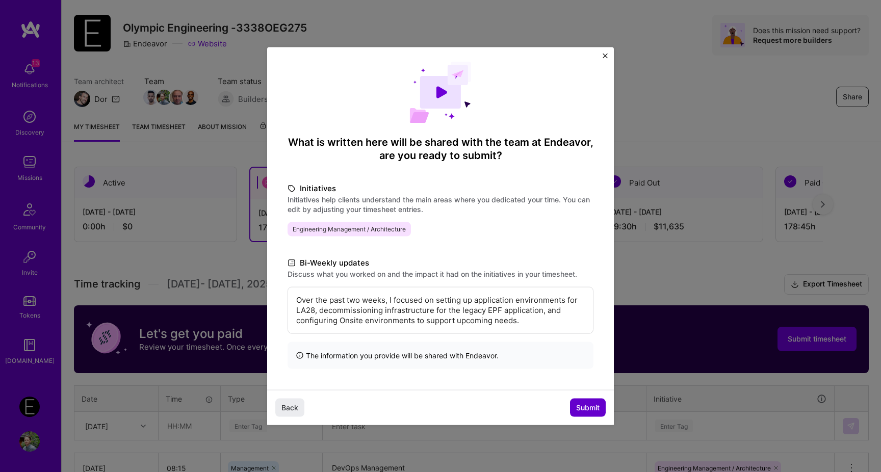
click at [593, 411] on span "Submit" at bounding box center [587, 407] width 23 height 10
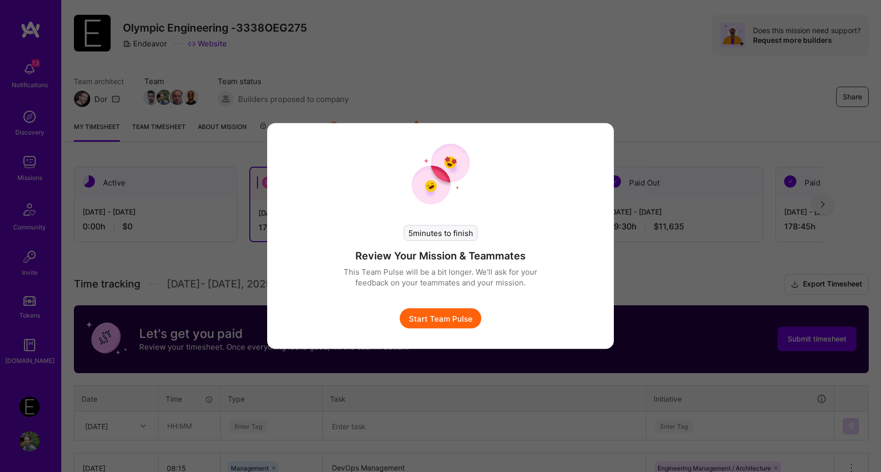
click at [443, 316] on button "Start Team Pulse" at bounding box center [441, 318] width 82 height 20
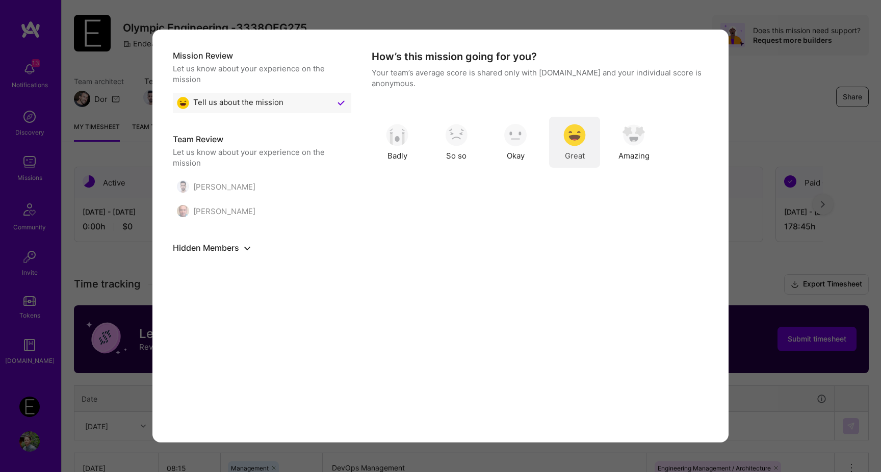
click at [567, 139] on img "modal" at bounding box center [574, 135] width 22 height 22
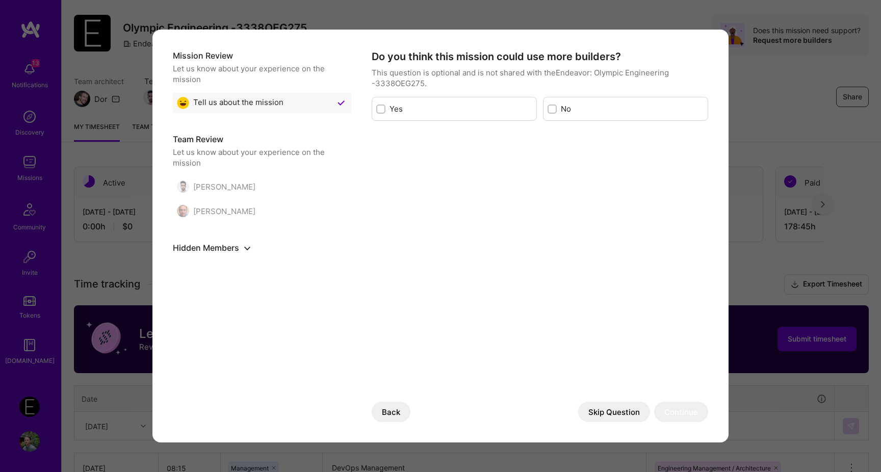
click at [597, 408] on button "Skip Question" at bounding box center [614, 412] width 72 height 20
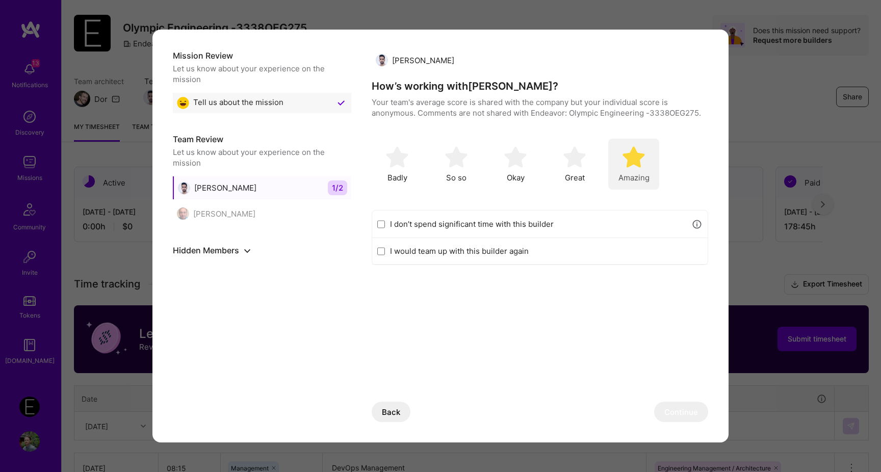
click at [627, 169] on div "Amazing" at bounding box center [633, 164] width 51 height 51
click at [513, 249] on label "I would team up with this builder again" at bounding box center [546, 251] width 312 height 11
click at [385, 249] on input "I would team up with this builder again" at bounding box center [381, 251] width 8 height 8
checkbox input "true"
click at [696, 413] on button "Continue" at bounding box center [681, 412] width 54 height 20
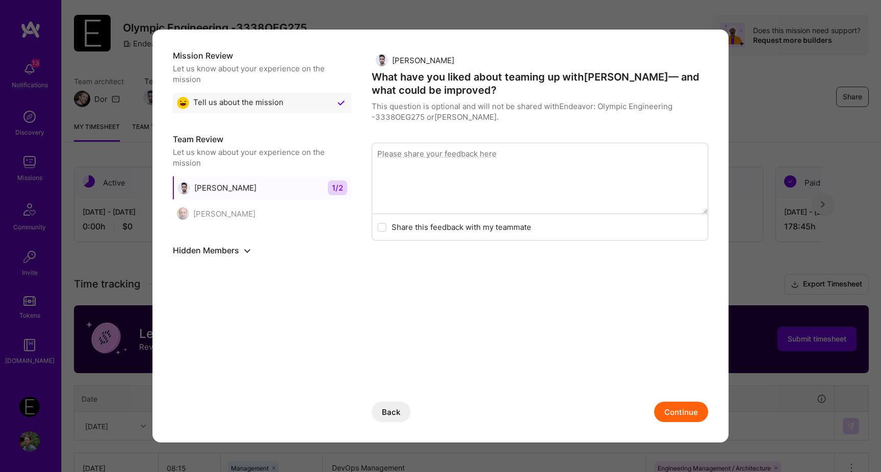
click at [489, 172] on textarea "modal" at bounding box center [540, 178] width 336 height 71
type textarea "[PERSON_NAME] is a really sharp engineering manager. He is organized, diligent,…"
click at [667, 410] on button "Continue" at bounding box center [681, 412] width 54 height 20
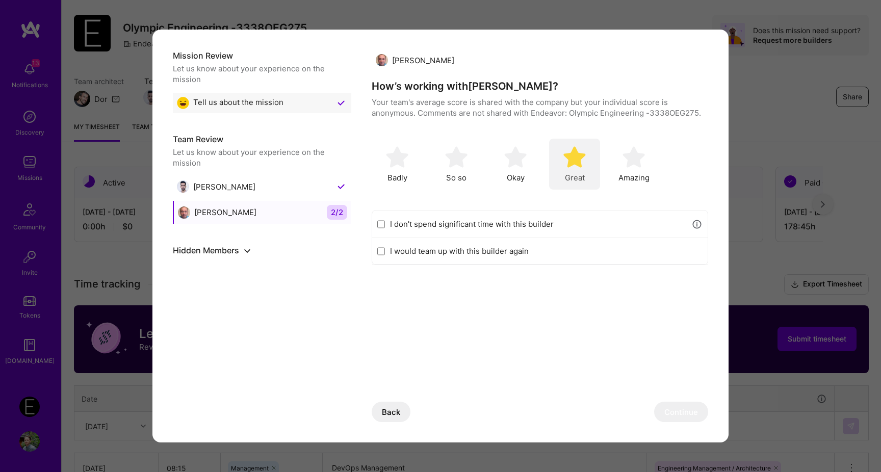
click at [577, 155] on img "modal" at bounding box center [574, 157] width 22 height 22
click at [679, 410] on button "Continue" at bounding box center [681, 412] width 54 height 20
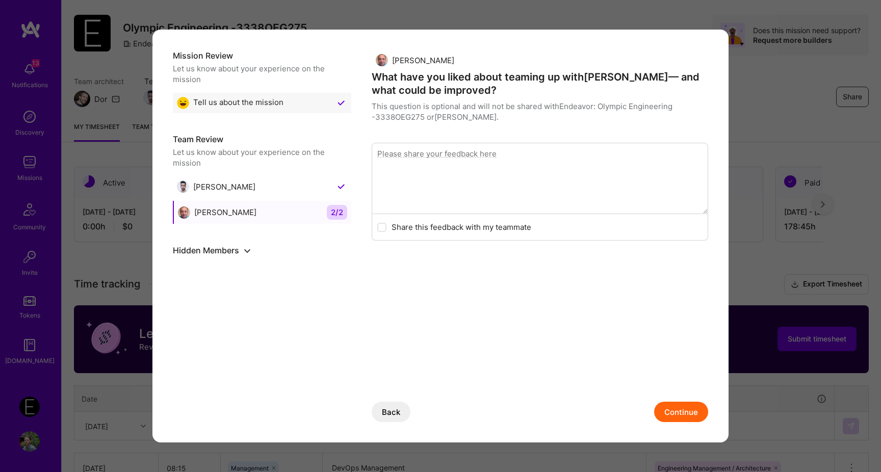
click at [532, 182] on textarea "modal" at bounding box center [540, 178] width 336 height 71
click at [537, 155] on textarea "[PERSON_NAME] reports to me as his team lead. [PERSON_NAME] sometimes lacks the…" at bounding box center [540, 178] width 336 height 71
drag, startPoint x: 537, startPoint y: 155, endPoint x: 720, endPoint y: 209, distance: 190.9
click at [584, 167] on textarea "[PERSON_NAME] reports to me as his team lead. [PERSON_NAME] sometimes lacks the…" at bounding box center [540, 178] width 336 height 71
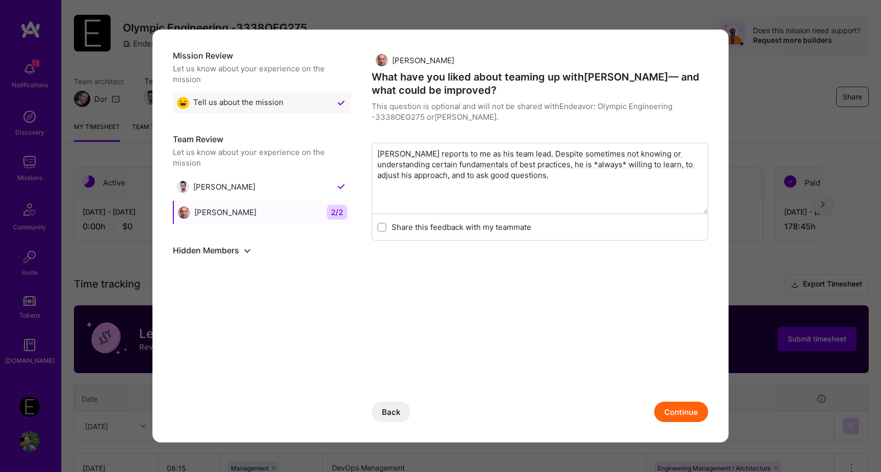
click at [461, 165] on textarea "[PERSON_NAME] reports to me as his team lead. Despite sometimes not knowing or …" at bounding box center [540, 178] width 336 height 71
click at [513, 163] on textarea "[PERSON_NAME] reports to me as his team lead. Despite sometimes not knowing or …" at bounding box center [540, 178] width 336 height 71
type textarea "[PERSON_NAME] reports to me as his team lead. Despite sometimes not knowing or …"
click at [676, 407] on button "Continue" at bounding box center [681, 412] width 54 height 20
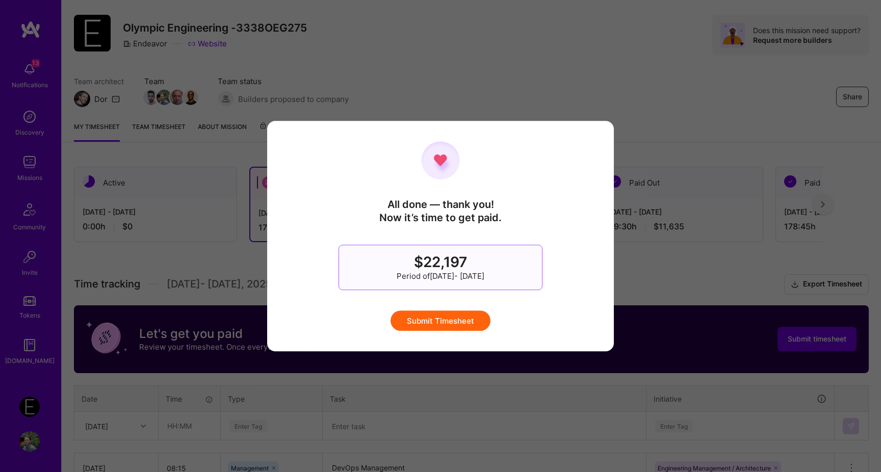
click at [454, 316] on button "Submit Timesheet" at bounding box center [440, 320] width 100 height 20
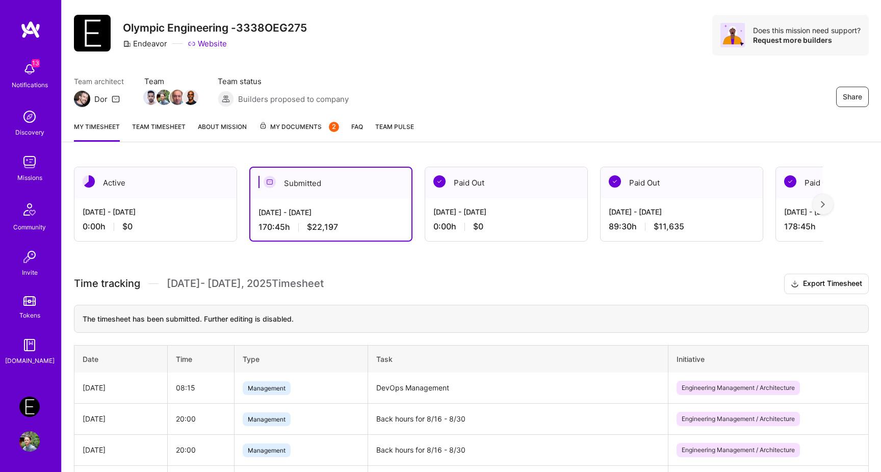
click at [443, 88] on div "Team architect Dor Team Team status Builders proposed to company Share" at bounding box center [471, 91] width 795 height 31
